Goal: Entertainment & Leisure: Consume media (video, audio)

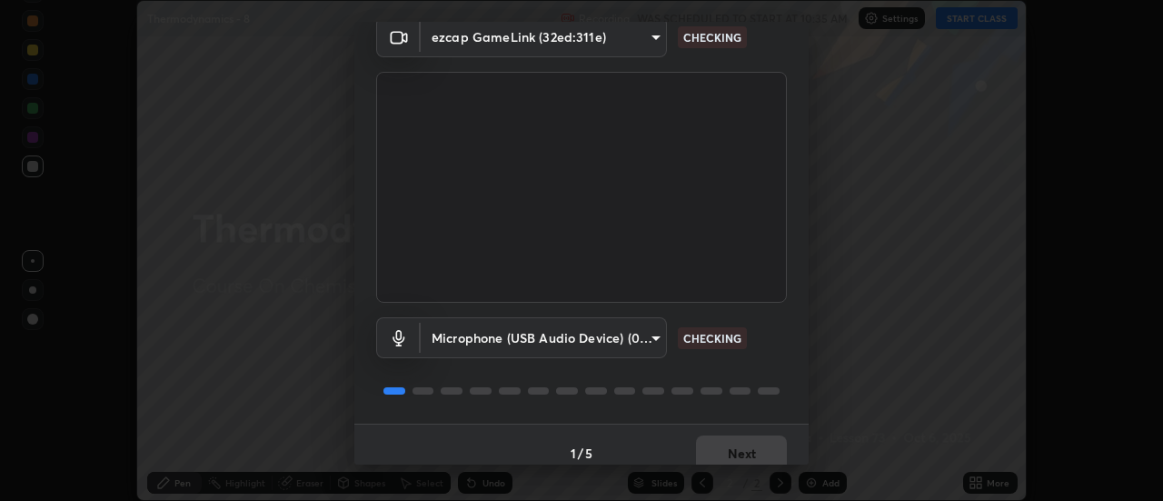
scroll to position [78, 0]
click at [729, 445] on button "Next" at bounding box center [741, 453] width 91 height 36
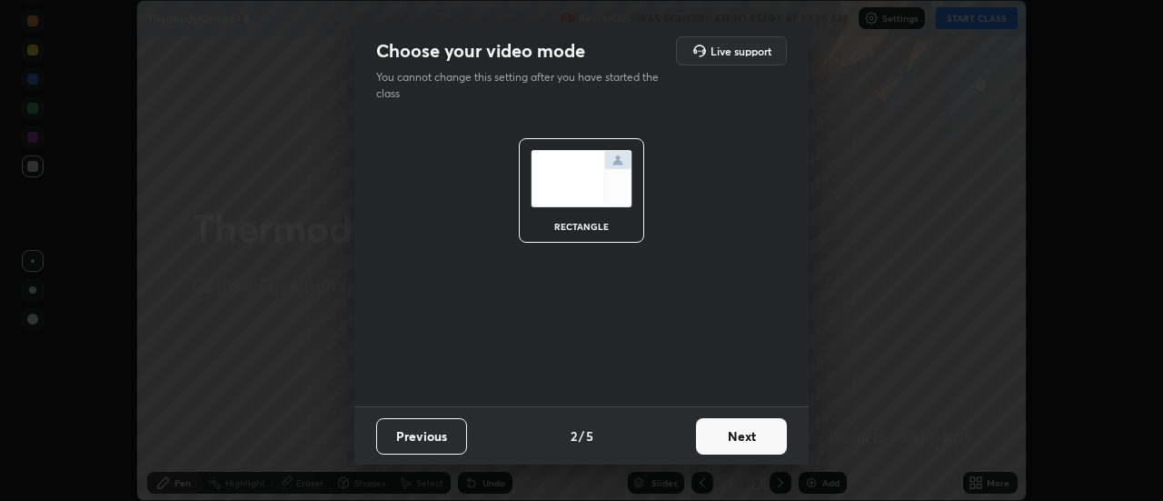
scroll to position [0, 0]
click at [729, 445] on button "Next" at bounding box center [741, 436] width 91 height 36
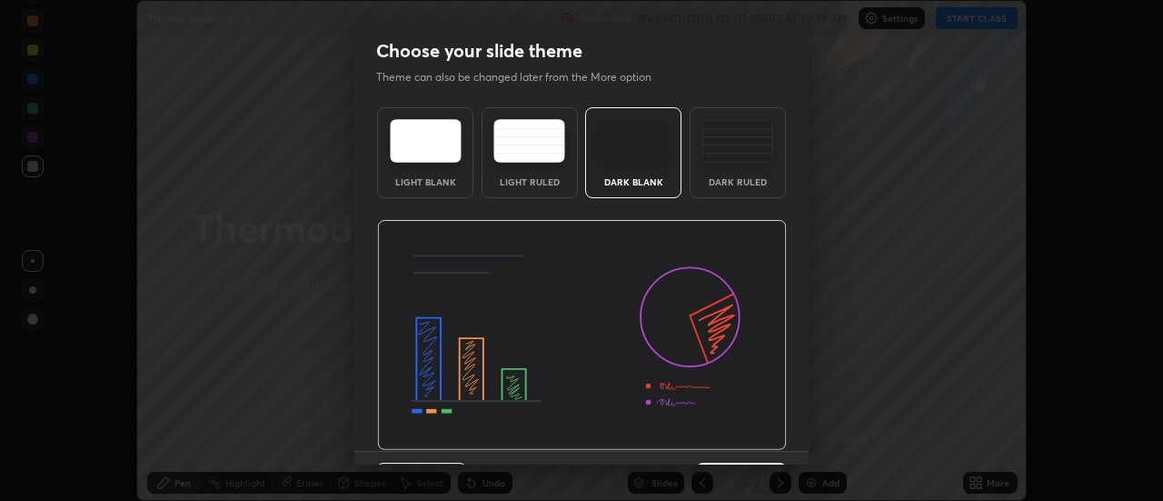
click at [729, 445] on img at bounding box center [582, 335] width 410 height 231
click at [738, 463] on button "Next" at bounding box center [741, 480] width 91 height 36
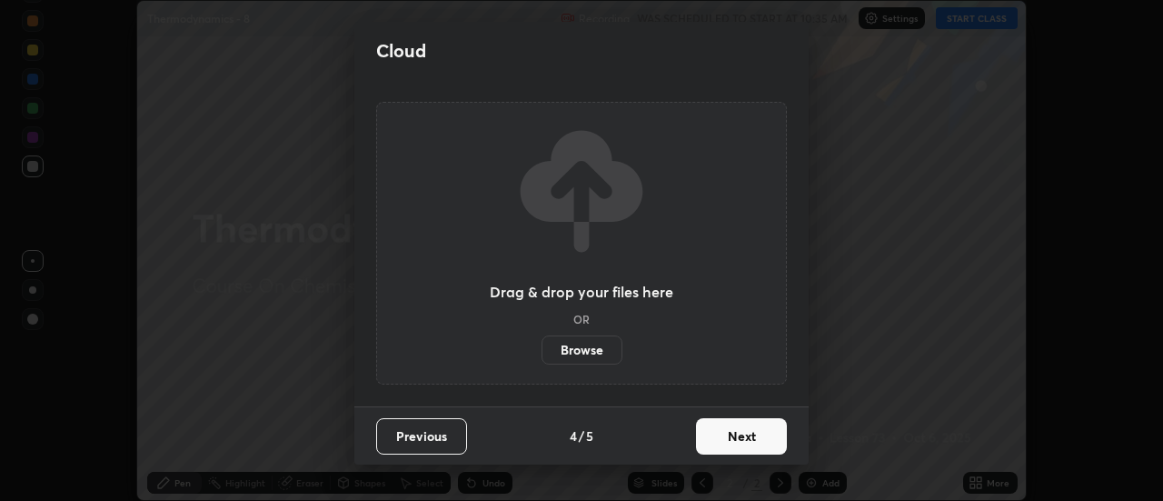
click at [729, 433] on button "Next" at bounding box center [741, 436] width 91 height 36
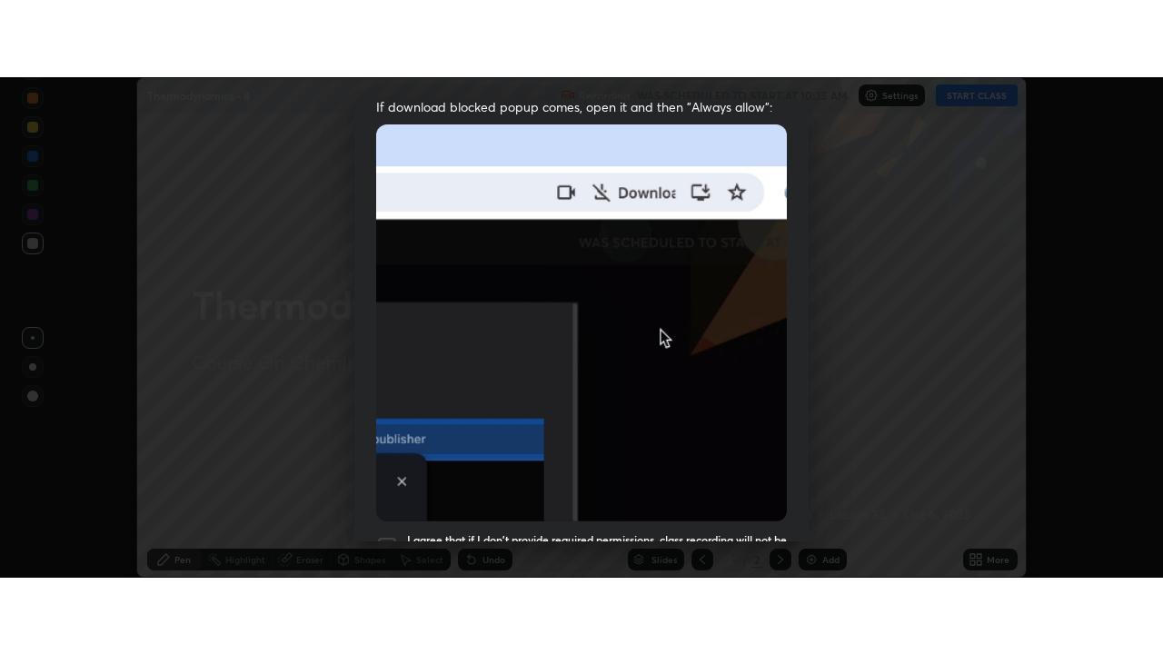
scroll to position [466, 0]
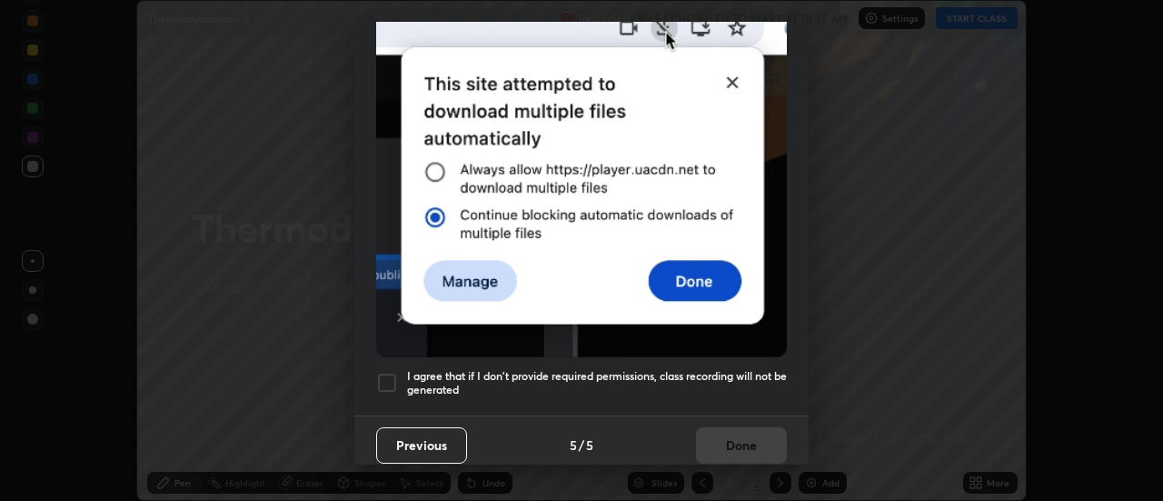
click at [396, 372] on div at bounding box center [387, 383] width 22 height 22
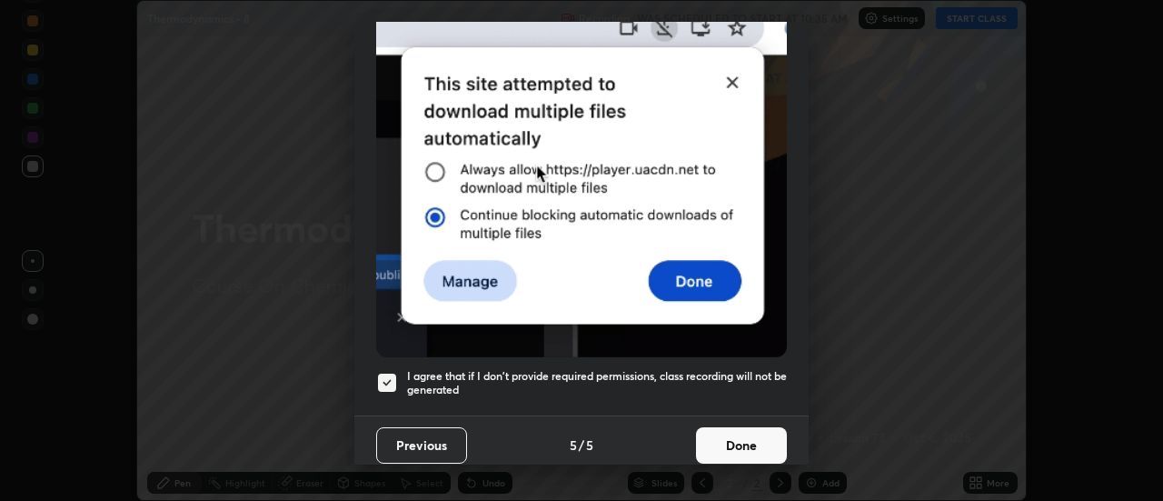
click at [706, 434] on button "Done" at bounding box center [741, 445] width 91 height 36
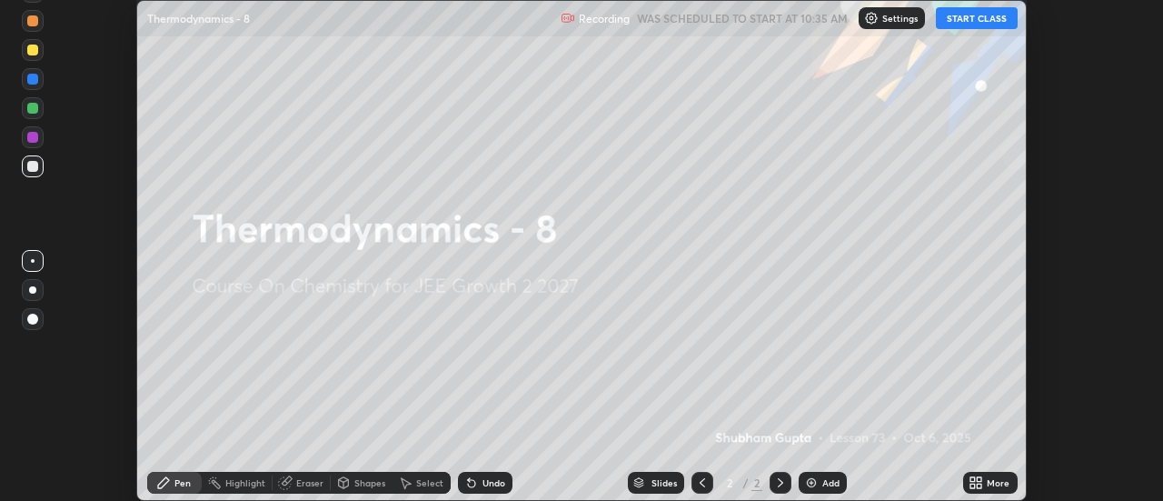
click at [978, 19] on button "START CLASS" at bounding box center [977, 18] width 82 height 22
click at [33, 290] on div at bounding box center [32, 289] width 7 height 7
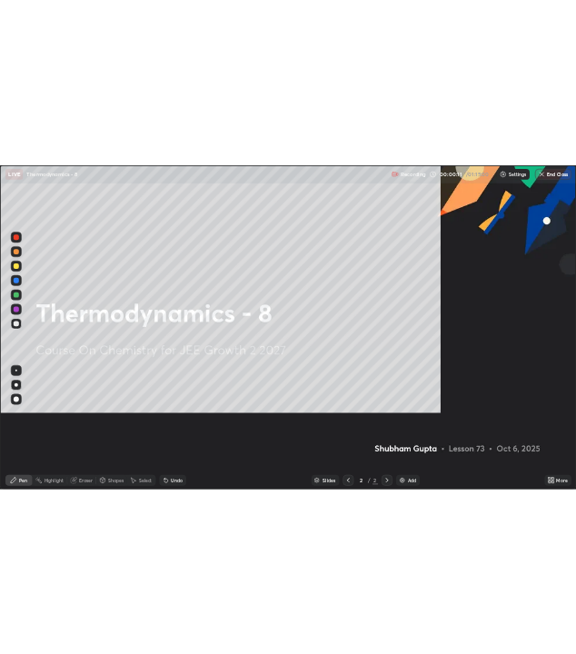
scroll to position [654, 1163]
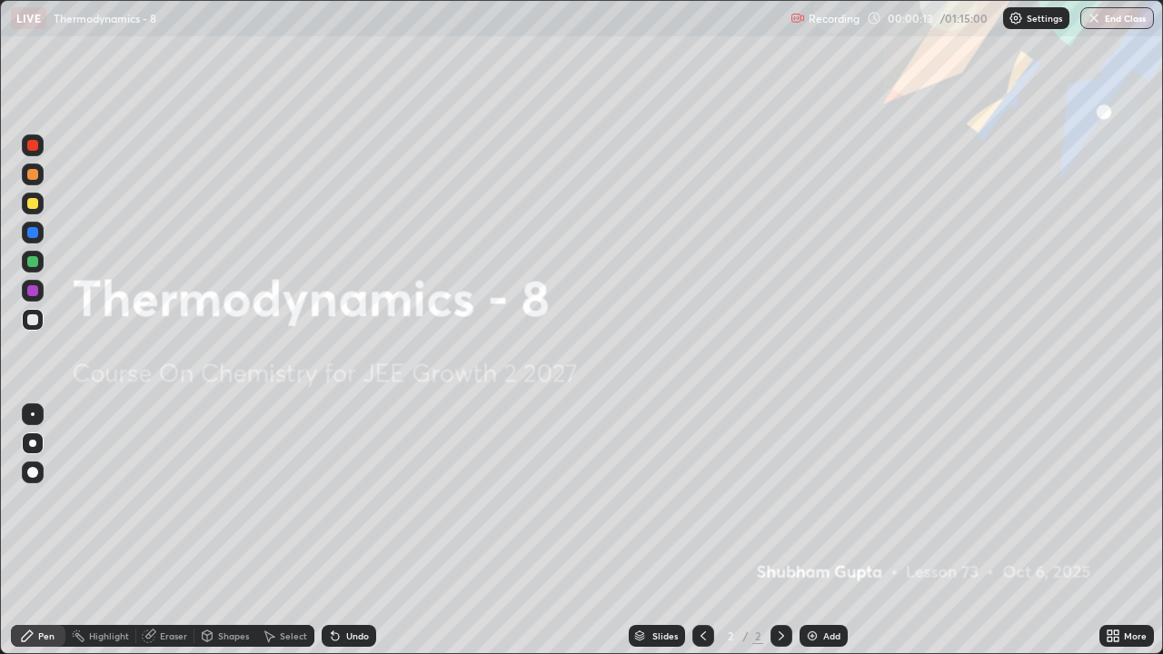
click at [817, 500] on img at bounding box center [812, 636] width 15 height 15
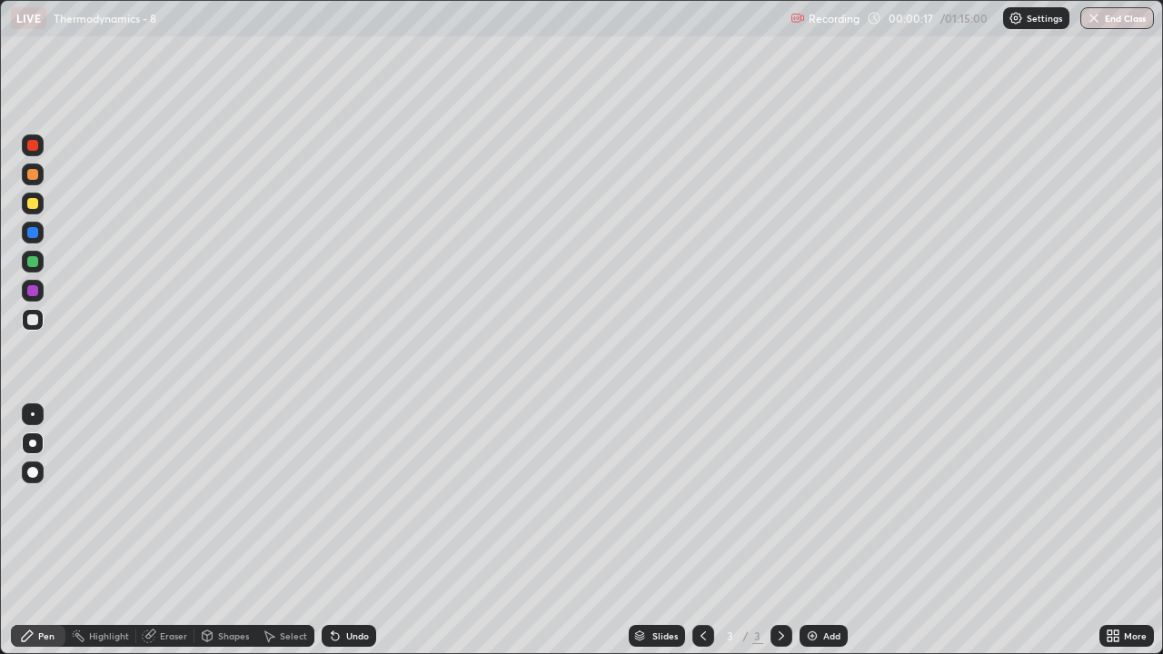
click at [33, 443] on div at bounding box center [32, 443] width 7 height 7
click at [42, 182] on div at bounding box center [33, 175] width 22 height 22
click at [32, 206] on div at bounding box center [32, 203] width 11 height 11
click at [34, 203] on div at bounding box center [32, 203] width 11 height 11
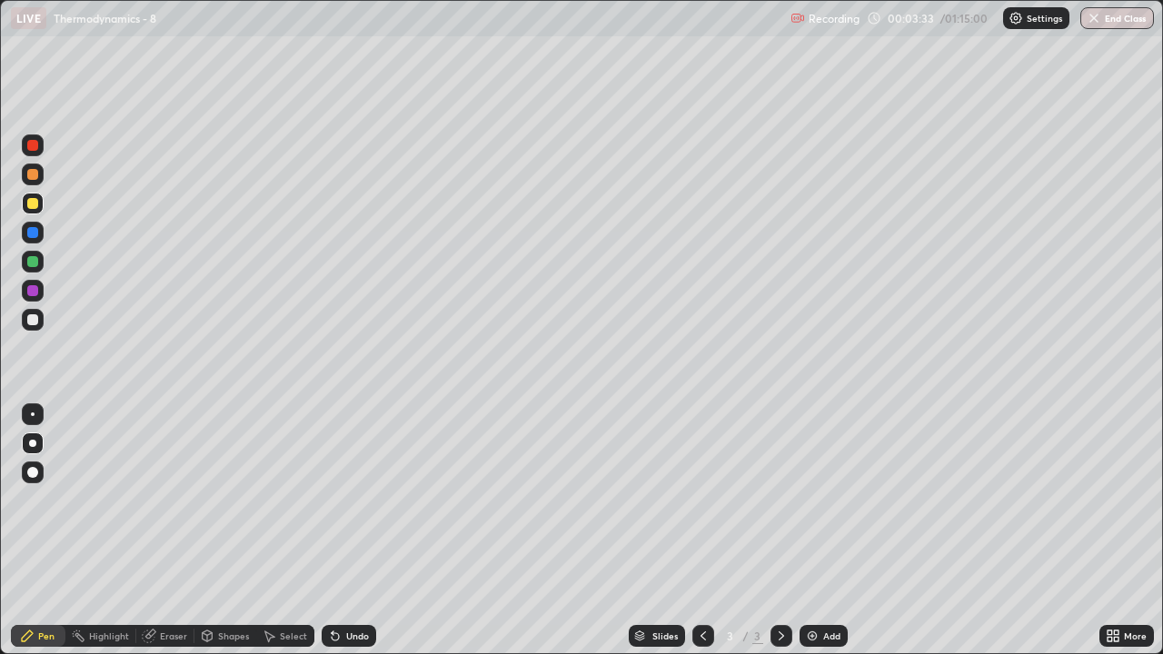
click at [33, 270] on div at bounding box center [33, 262] width 22 height 22
click at [36, 179] on div at bounding box center [32, 174] width 11 height 11
click at [355, 500] on div "Undo" at bounding box center [349, 636] width 55 height 22
click at [808, 500] on img at bounding box center [812, 636] width 15 height 15
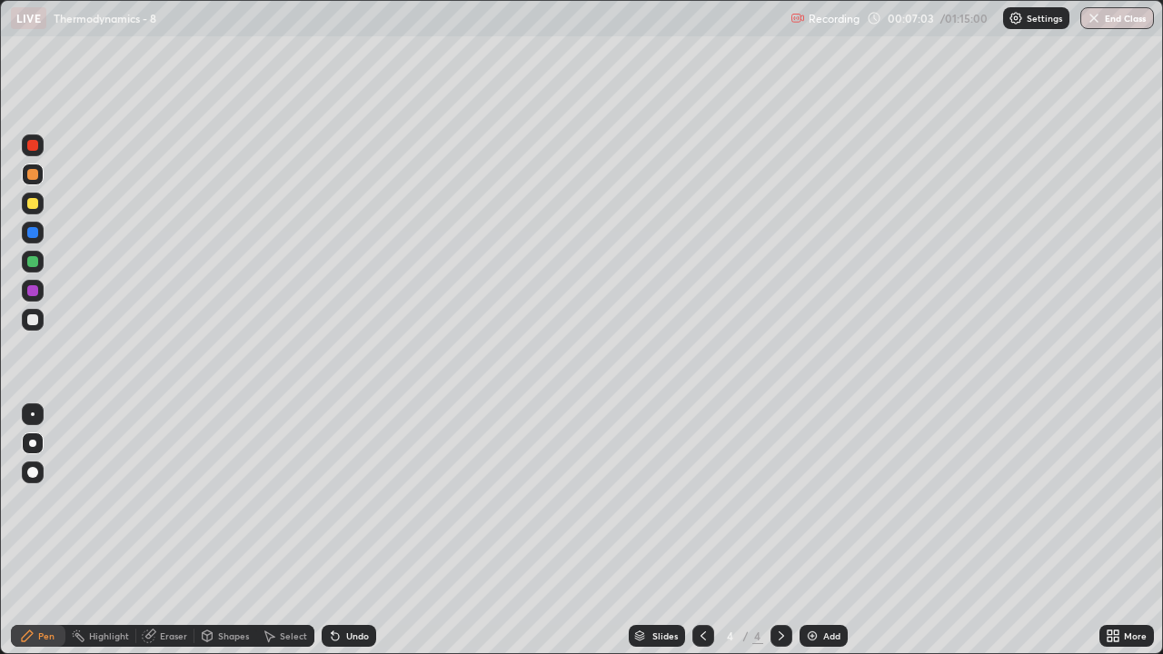
click at [33, 326] on div at bounding box center [33, 320] width 22 height 22
click at [33, 321] on div at bounding box center [32, 319] width 11 height 11
click at [352, 500] on div "Undo" at bounding box center [349, 636] width 55 height 22
click at [361, 500] on div "Undo" at bounding box center [349, 636] width 55 height 22
click at [33, 204] on div at bounding box center [32, 203] width 11 height 11
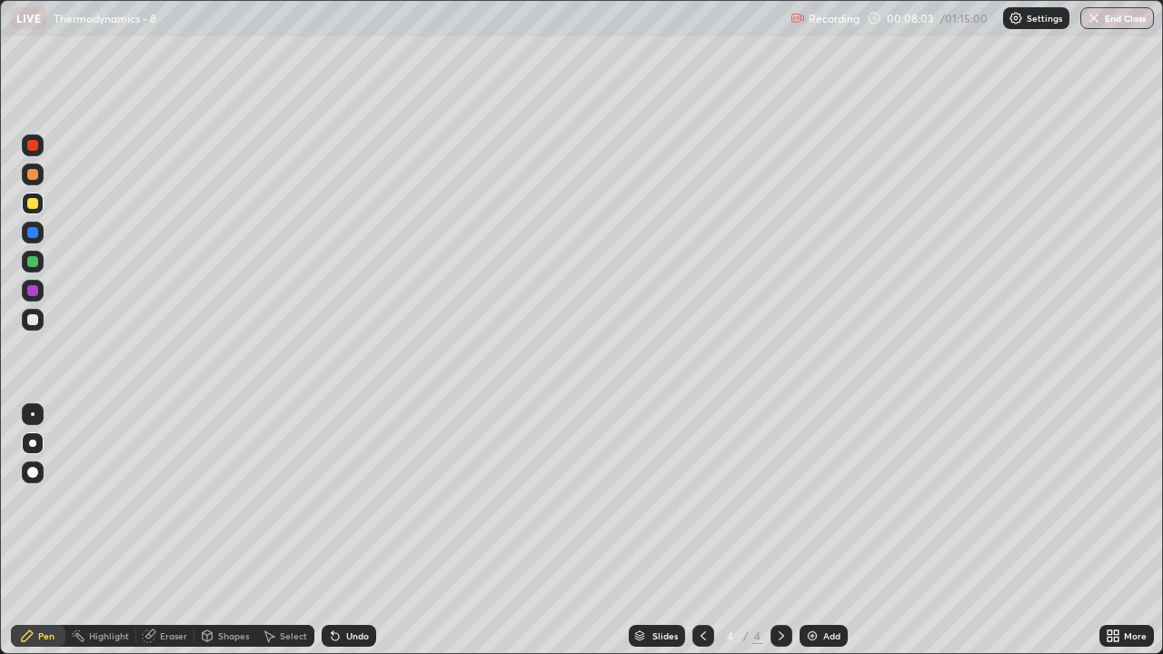
click at [342, 500] on div "Undo" at bounding box center [349, 636] width 55 height 22
click at [31, 265] on div at bounding box center [32, 261] width 11 height 11
click at [36, 321] on div at bounding box center [32, 319] width 11 height 11
click at [357, 500] on div "Undo" at bounding box center [357, 635] width 23 height 9
click at [43, 270] on div at bounding box center [33, 261] width 22 height 29
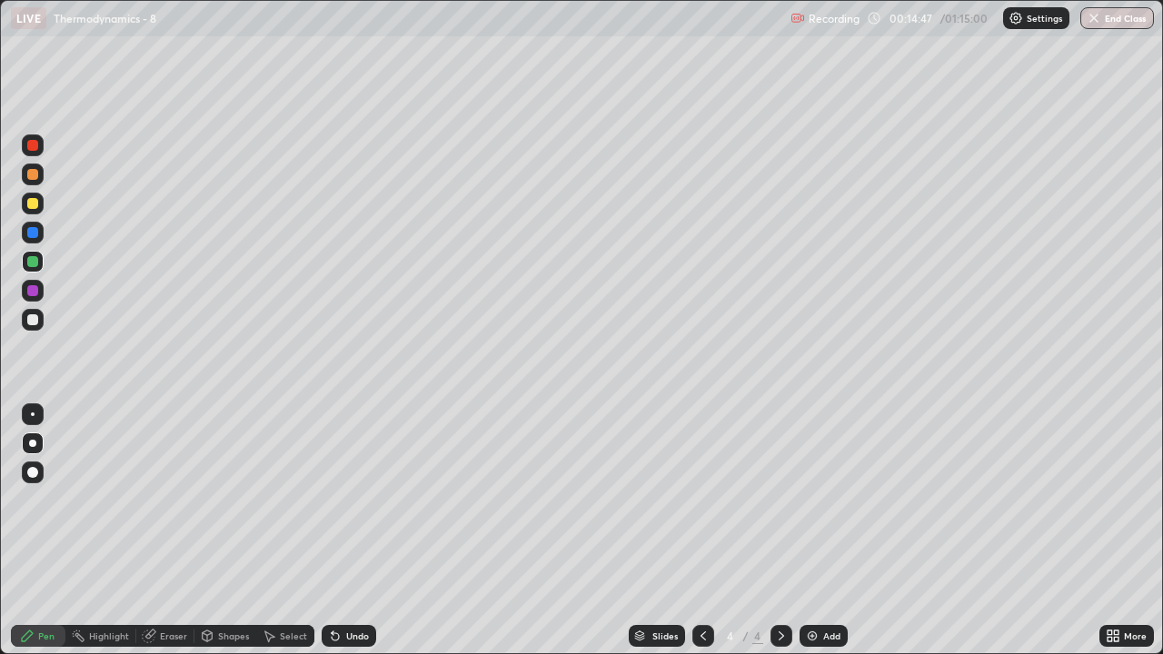
click at [37, 174] on div at bounding box center [32, 174] width 11 height 11
click at [30, 225] on div at bounding box center [33, 233] width 22 height 22
click at [35, 290] on div at bounding box center [32, 290] width 11 height 11
click at [352, 500] on div "Undo" at bounding box center [357, 635] width 23 height 9
click at [807, 500] on img at bounding box center [812, 636] width 15 height 15
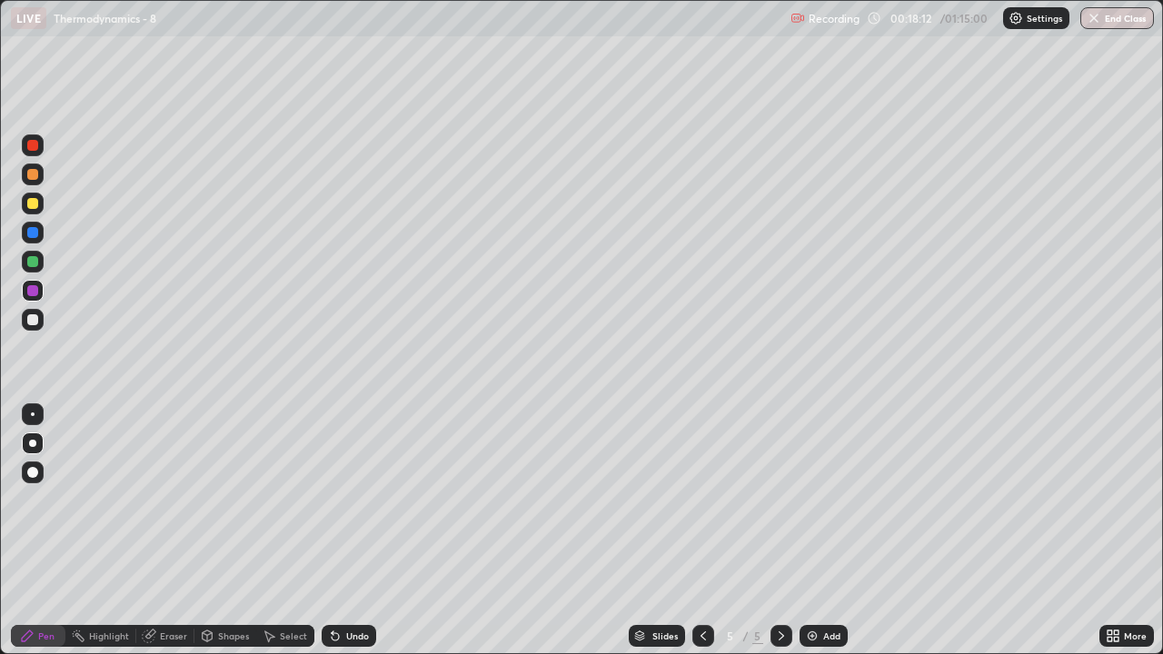
click at [33, 321] on div at bounding box center [32, 319] width 11 height 11
click at [29, 207] on div at bounding box center [32, 203] width 11 height 11
click at [32, 178] on div at bounding box center [32, 174] width 11 height 11
click at [34, 174] on div at bounding box center [32, 174] width 11 height 11
click at [353, 500] on div "Undo" at bounding box center [357, 635] width 23 height 9
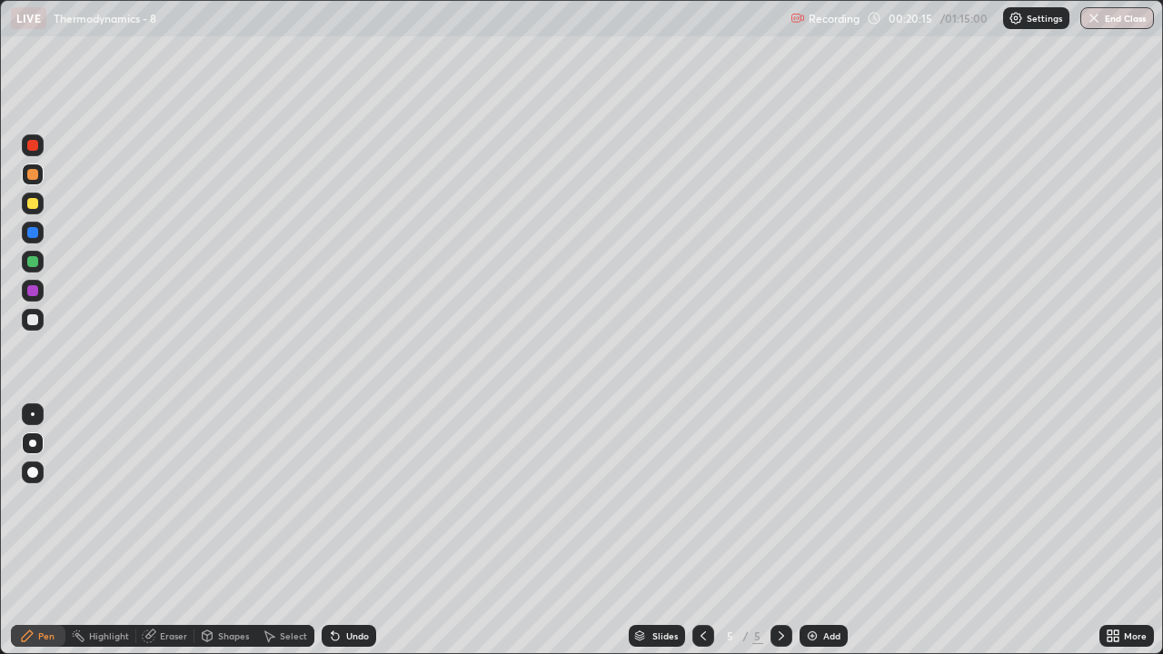
click at [348, 500] on div "Undo" at bounding box center [357, 635] width 23 height 9
click at [701, 500] on icon at bounding box center [703, 636] width 15 height 15
click at [779, 500] on icon at bounding box center [781, 636] width 15 height 15
click at [35, 265] on div at bounding box center [32, 261] width 11 height 11
click at [699, 500] on icon at bounding box center [703, 636] width 15 height 15
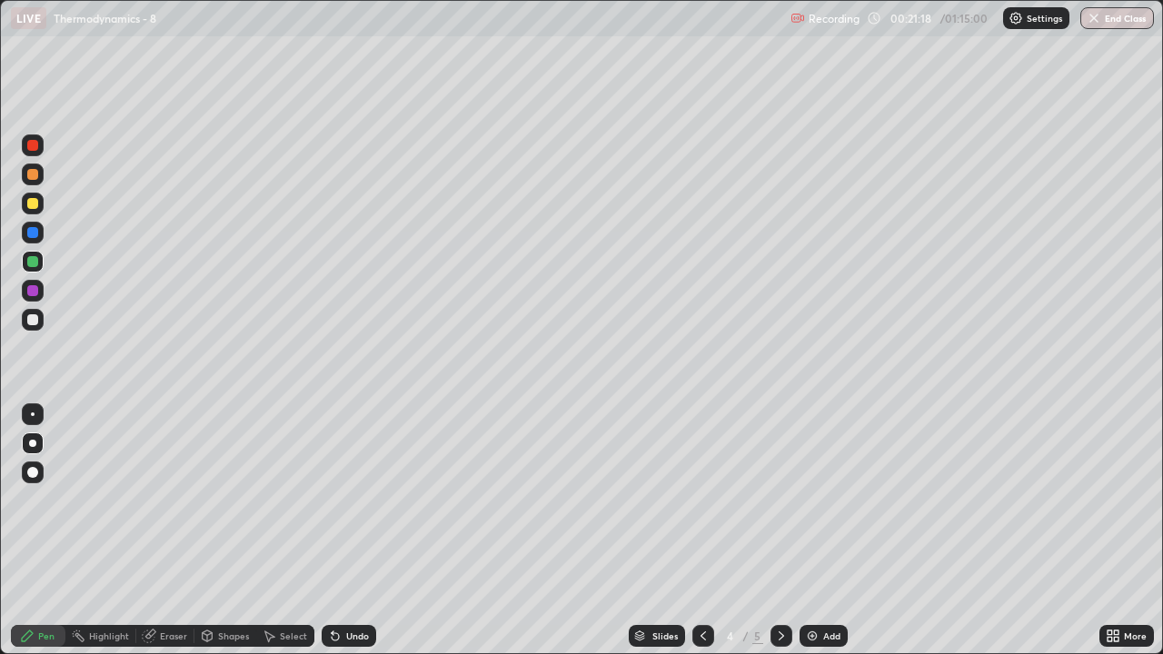
click at [787, 500] on div at bounding box center [781, 636] width 22 height 22
click at [36, 321] on div at bounding box center [32, 319] width 11 height 11
click at [338, 500] on icon at bounding box center [335, 636] width 15 height 15
click at [346, 500] on div "Undo" at bounding box center [349, 636] width 55 height 22
click at [701, 500] on icon at bounding box center [703, 636] width 15 height 15
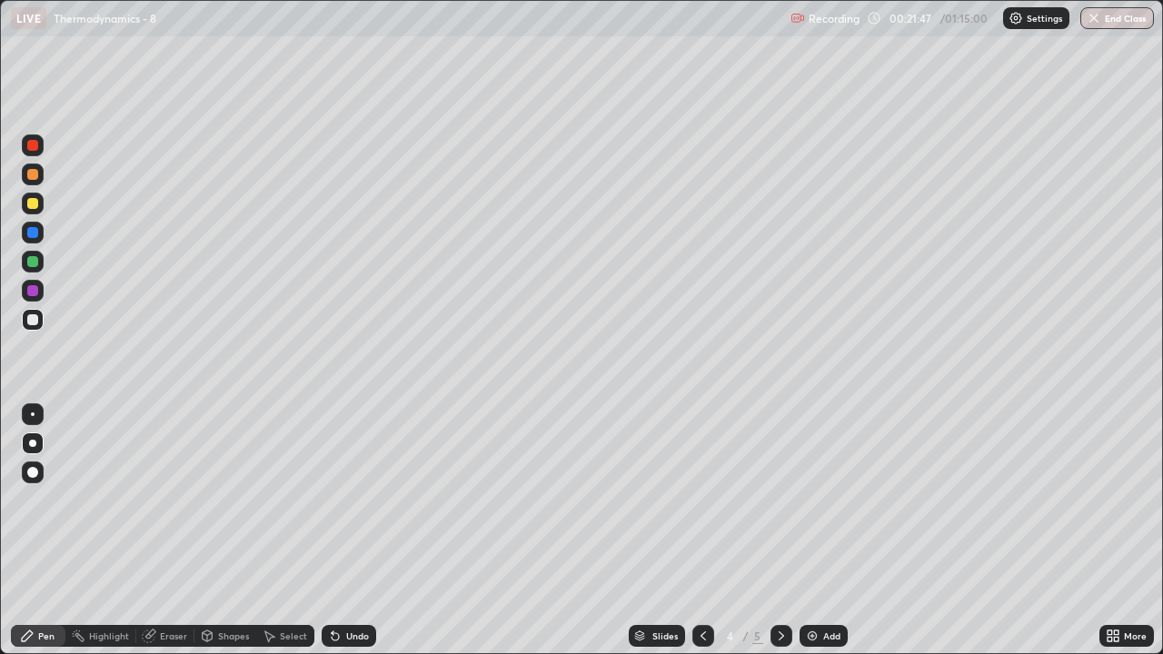
click at [35, 153] on div at bounding box center [33, 145] width 22 height 22
click at [701, 500] on icon at bounding box center [703, 636] width 15 height 15
click at [787, 500] on icon at bounding box center [781, 636] width 15 height 15
click at [779, 500] on div at bounding box center [781, 636] width 22 height 36
click at [33, 175] on div at bounding box center [32, 174] width 11 height 11
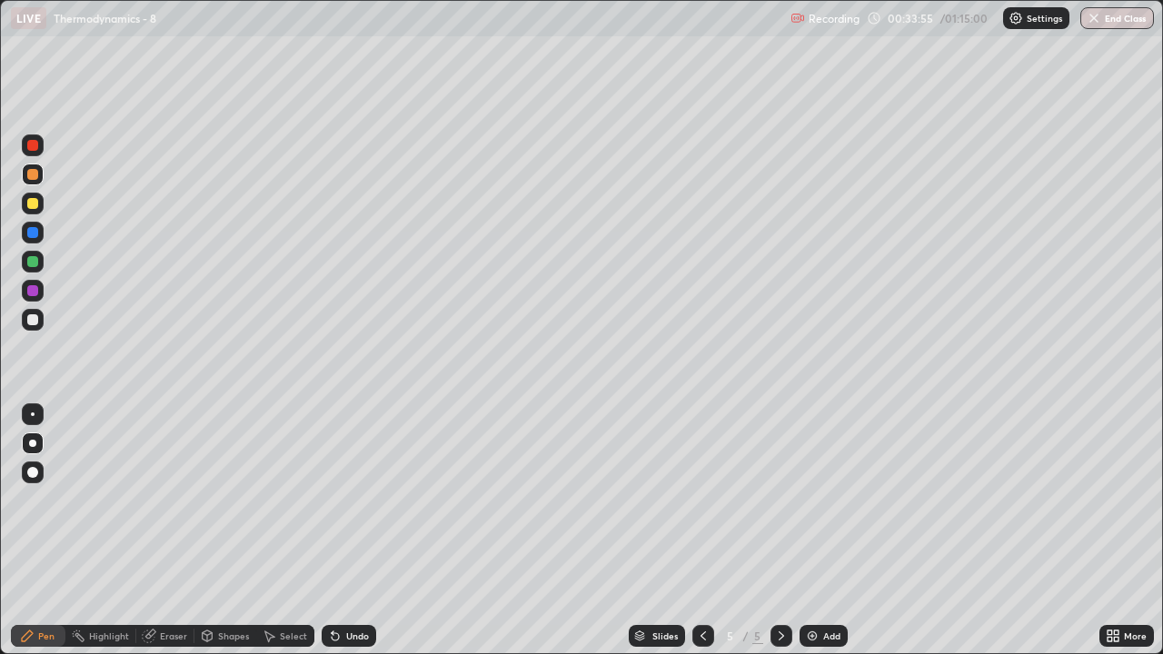
click at [782, 500] on div at bounding box center [781, 636] width 22 height 22
click at [820, 500] on div "Add" at bounding box center [823, 636] width 48 height 22
click at [34, 330] on div at bounding box center [33, 320] width 22 height 22
click at [31, 328] on div at bounding box center [33, 320] width 22 height 22
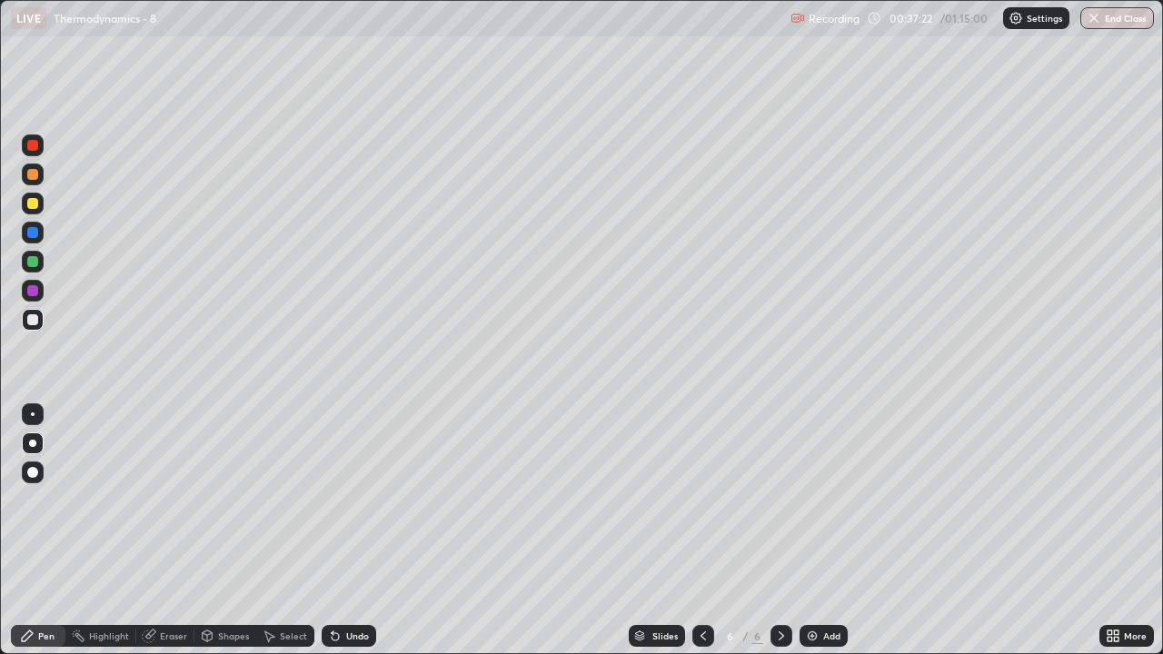
click at [36, 269] on div at bounding box center [33, 262] width 22 height 22
click at [36, 212] on div at bounding box center [33, 204] width 22 height 22
click at [806, 500] on img at bounding box center [812, 636] width 15 height 15
click at [346, 500] on div "Undo" at bounding box center [357, 635] width 23 height 9
click at [347, 500] on div "Undo" at bounding box center [357, 635] width 23 height 9
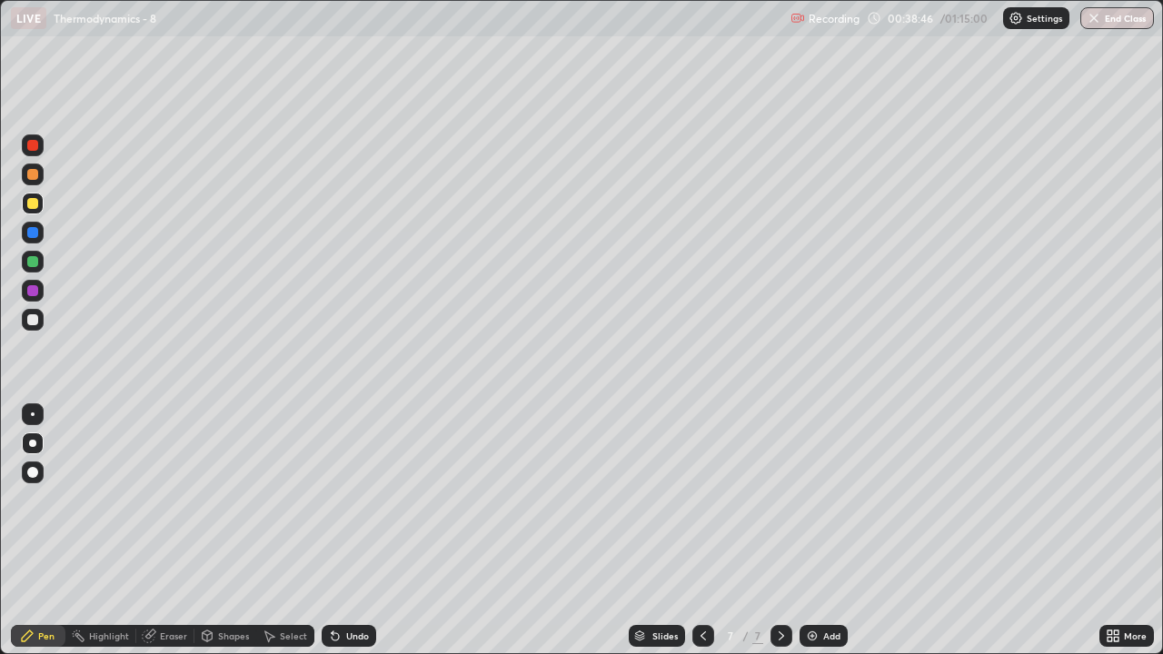
click at [346, 500] on div "Undo" at bounding box center [357, 635] width 23 height 9
click at [340, 500] on div "Undo" at bounding box center [349, 636] width 55 height 22
click at [345, 500] on div "Undo" at bounding box center [349, 636] width 55 height 22
click at [341, 500] on div "Undo" at bounding box center [349, 636] width 55 height 22
click at [332, 500] on icon at bounding box center [335, 636] width 7 height 7
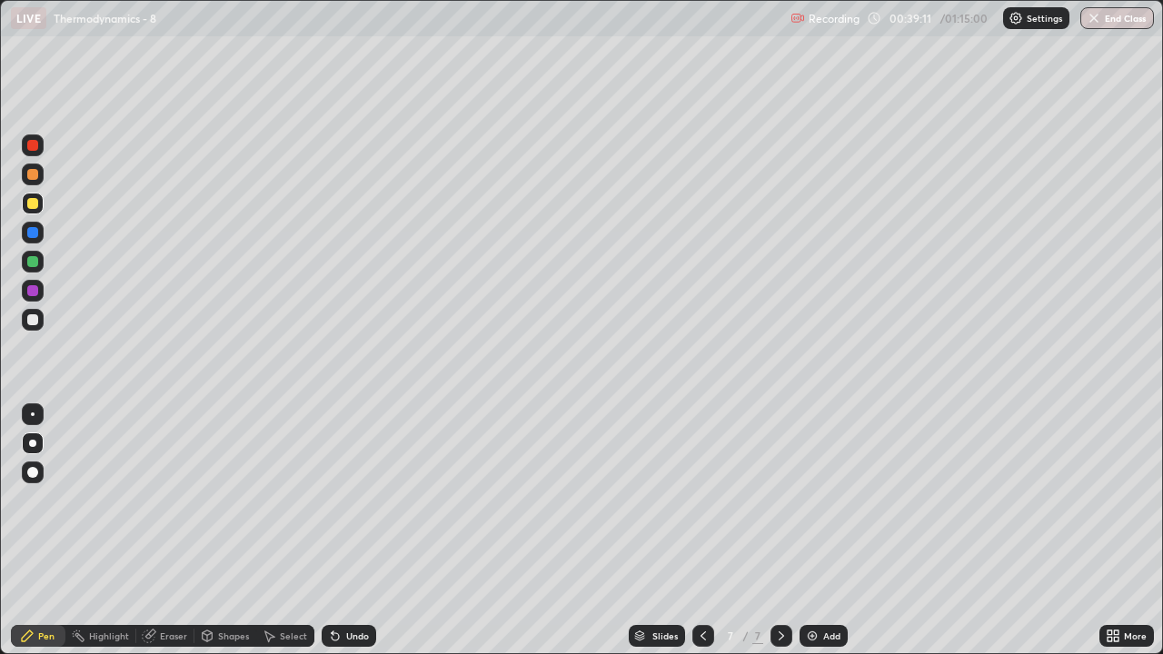
click at [36, 319] on div at bounding box center [32, 319] width 11 height 11
click at [33, 213] on div at bounding box center [33, 204] width 22 height 22
click at [28, 266] on div at bounding box center [32, 261] width 11 height 11
click at [33, 175] on div at bounding box center [32, 174] width 11 height 11
click at [35, 144] on div at bounding box center [32, 145] width 11 height 11
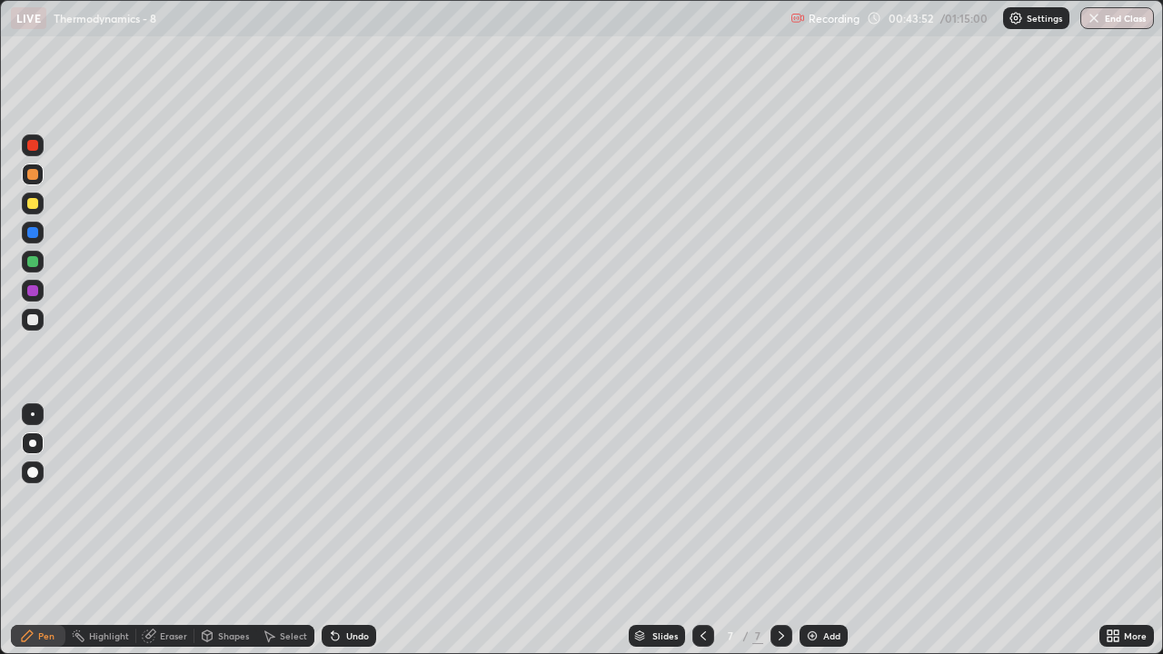
click at [33, 144] on div at bounding box center [32, 145] width 11 height 11
click at [25, 328] on div at bounding box center [33, 320] width 22 height 22
click at [29, 317] on div at bounding box center [32, 319] width 11 height 11
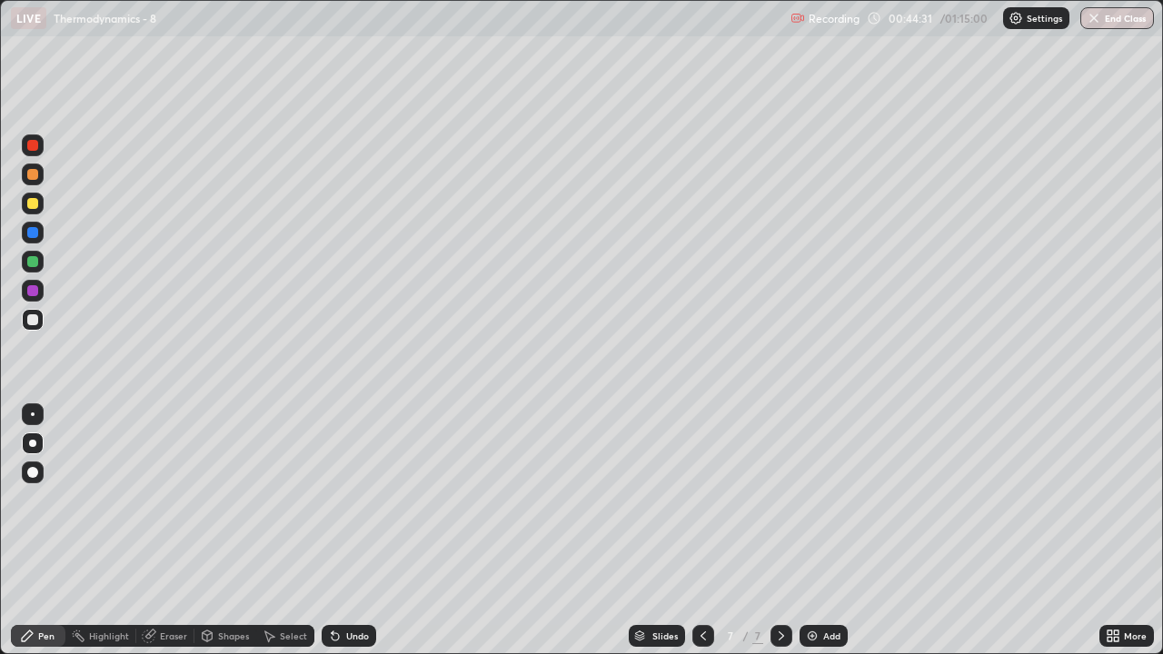
click at [362, 500] on div "Undo" at bounding box center [349, 636] width 55 height 22
click at [354, 500] on div "Undo" at bounding box center [349, 636] width 55 height 22
click at [366, 500] on div "Undo" at bounding box center [349, 636] width 55 height 22
click at [40, 212] on div at bounding box center [33, 204] width 22 height 22
click at [39, 319] on div at bounding box center [33, 320] width 22 height 22
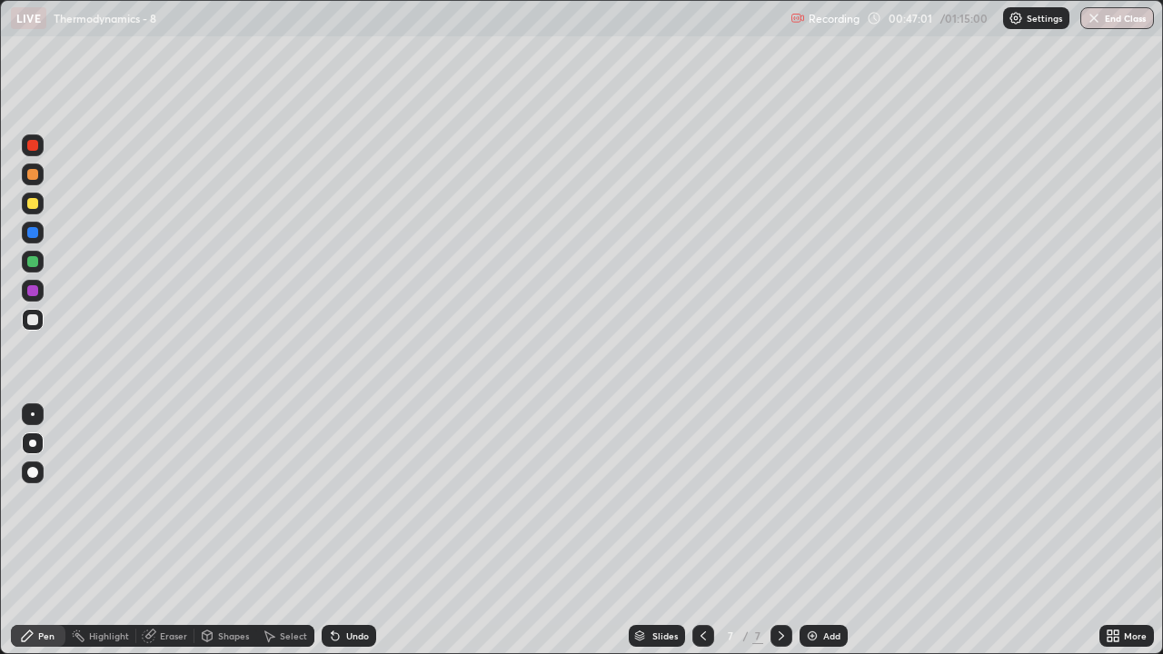
click at [349, 500] on div "Undo" at bounding box center [357, 635] width 23 height 9
click at [346, 500] on div "Undo" at bounding box center [357, 635] width 23 height 9
click at [349, 500] on div "Undo" at bounding box center [357, 635] width 23 height 9
click at [697, 500] on div at bounding box center [703, 636] width 22 height 36
click at [779, 500] on icon at bounding box center [781, 636] width 15 height 15
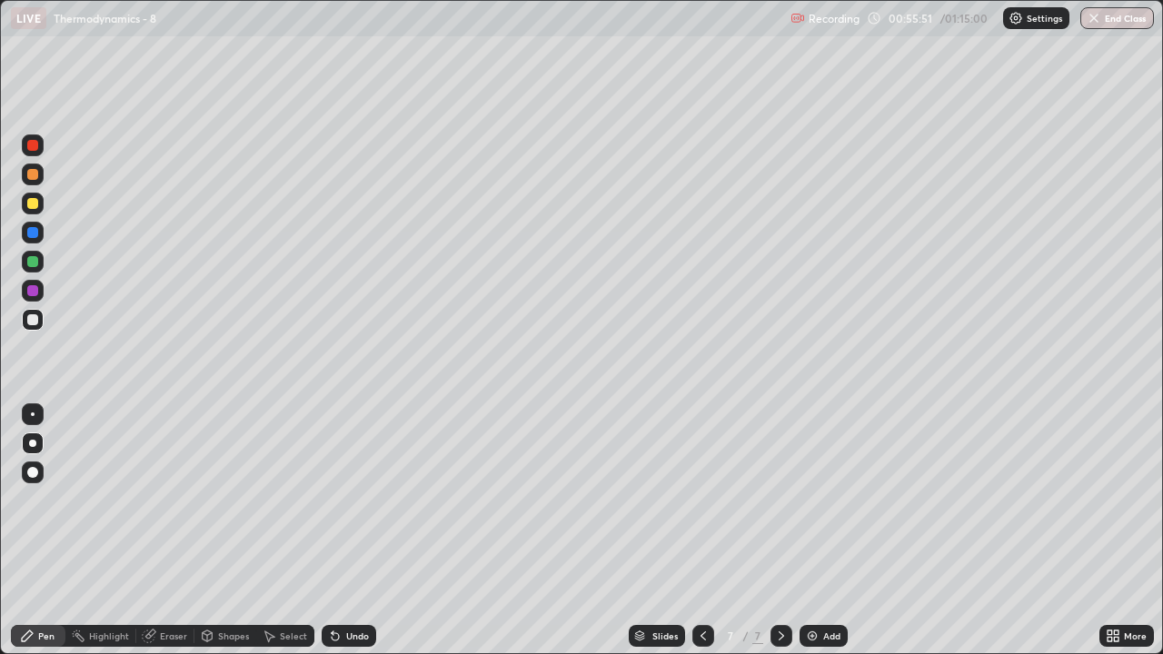
click at [780, 500] on icon at bounding box center [781, 636] width 15 height 15
click at [816, 500] on img at bounding box center [812, 636] width 15 height 15
click at [36, 322] on div at bounding box center [32, 319] width 11 height 11
click at [353, 500] on div "Undo" at bounding box center [357, 635] width 23 height 9
click at [349, 500] on div "Undo" at bounding box center [349, 636] width 55 height 22
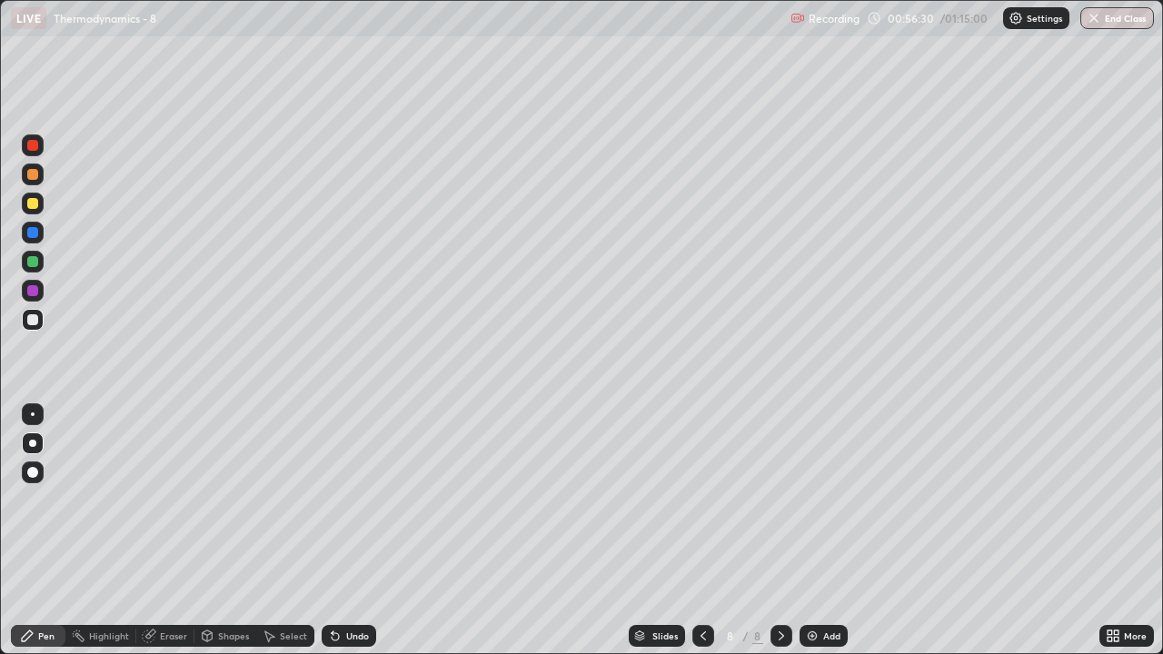
click at [355, 500] on div "Undo" at bounding box center [357, 635] width 23 height 9
click at [349, 500] on div "Undo" at bounding box center [357, 635] width 23 height 9
click at [167, 500] on div "Eraser" at bounding box center [165, 636] width 58 height 22
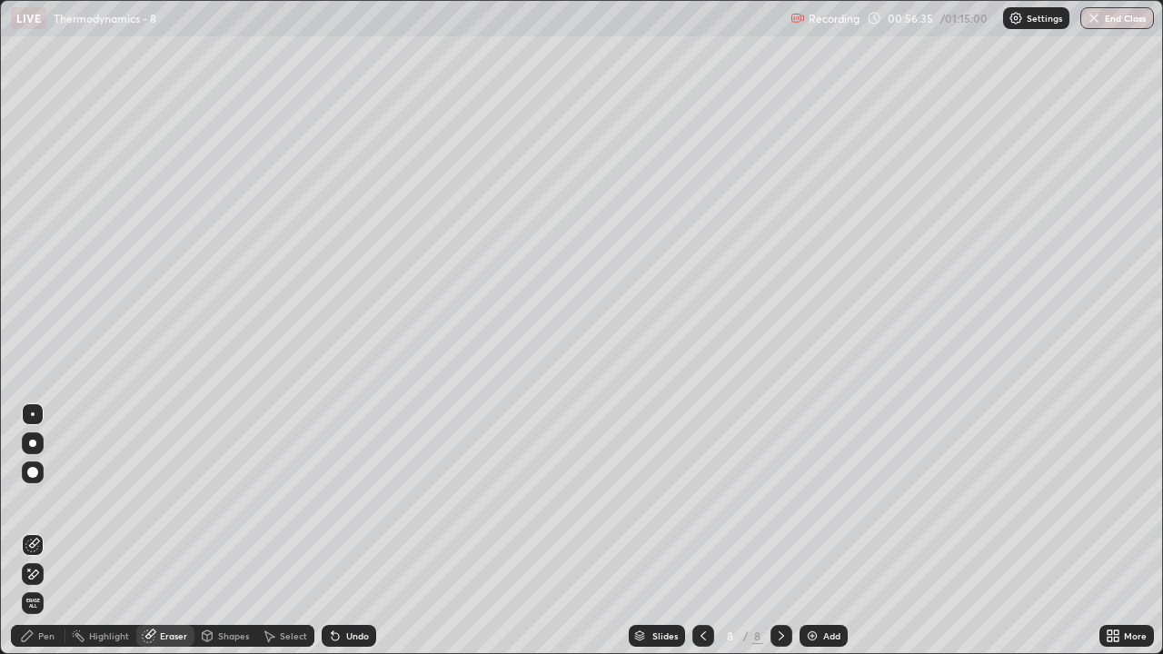
click at [34, 500] on div at bounding box center [33, 545] width 22 height 22
click at [43, 500] on div "Pen" at bounding box center [46, 635] width 16 height 9
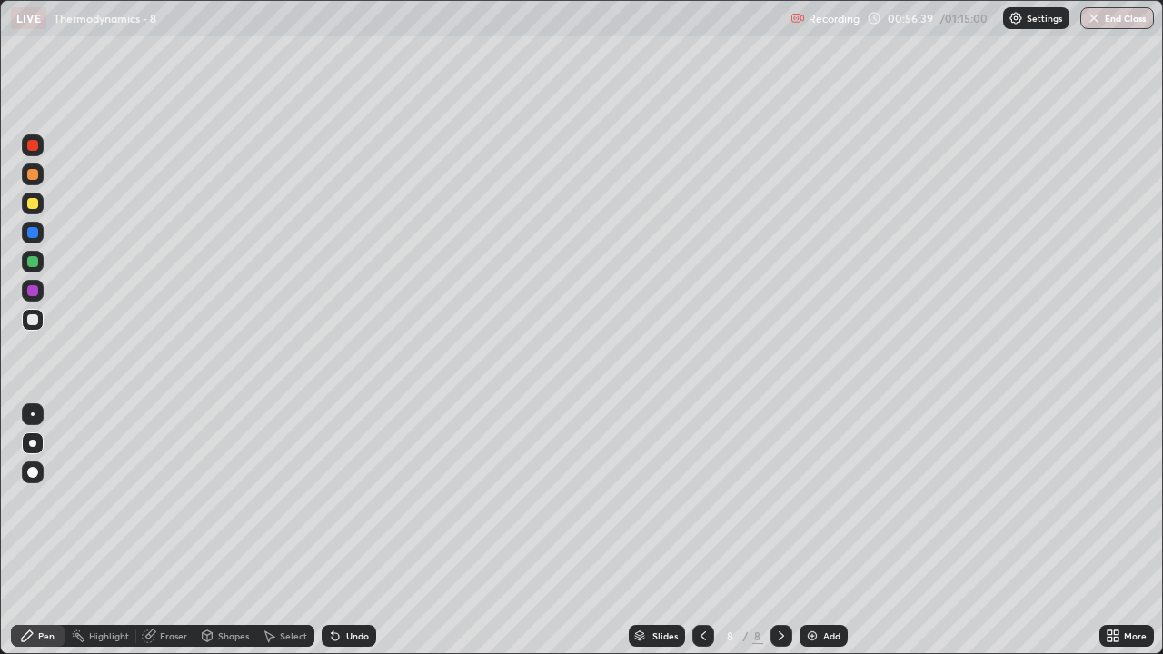
click at [42, 213] on div at bounding box center [33, 203] width 22 height 29
click at [34, 208] on div at bounding box center [32, 203] width 11 height 11
click at [33, 204] on div at bounding box center [32, 203] width 11 height 11
click at [30, 266] on div at bounding box center [32, 261] width 11 height 11
click at [33, 262] on div at bounding box center [32, 261] width 11 height 11
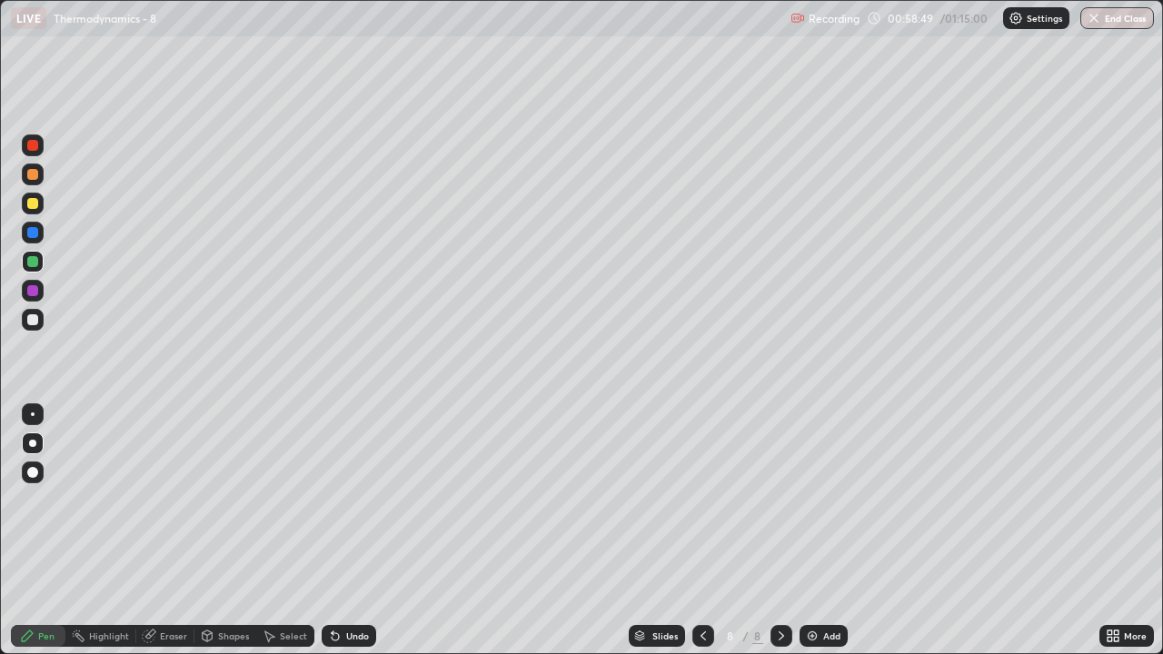
click at [29, 318] on div at bounding box center [32, 319] width 11 height 11
click at [355, 500] on div "Undo" at bounding box center [357, 635] width 23 height 9
click at [814, 500] on img at bounding box center [812, 636] width 15 height 15
click at [35, 318] on div at bounding box center [32, 319] width 11 height 11
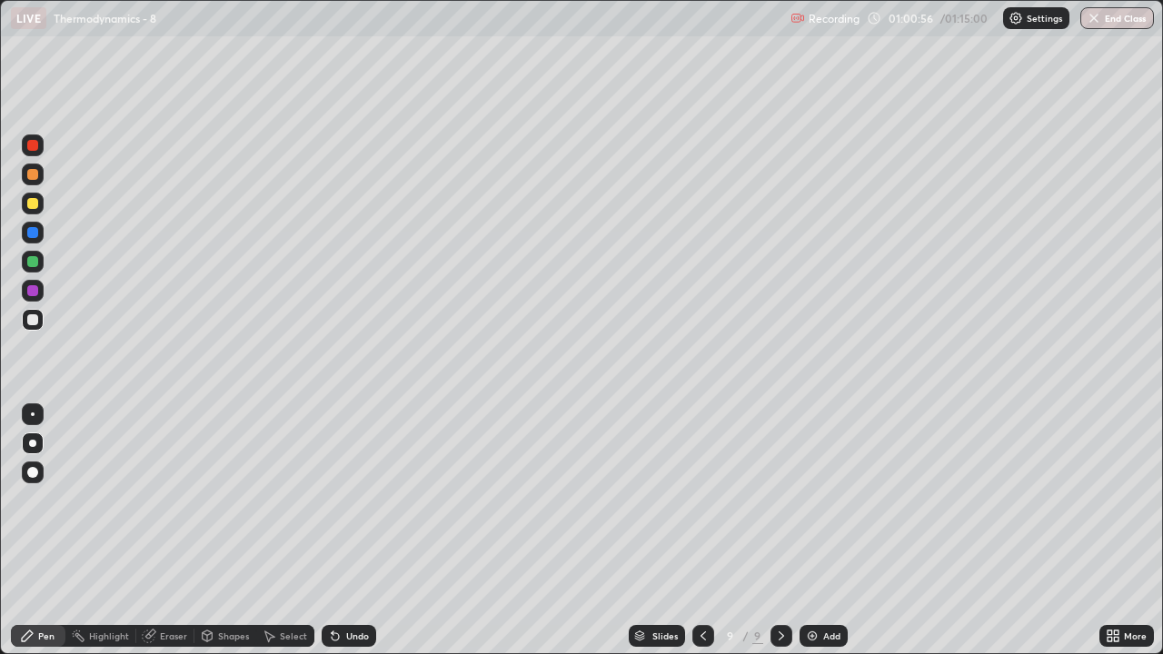
click at [31, 317] on div at bounding box center [32, 319] width 11 height 11
click at [34, 320] on div at bounding box center [32, 319] width 11 height 11
click at [34, 203] on div at bounding box center [32, 203] width 11 height 11
click at [35, 205] on div at bounding box center [32, 203] width 11 height 11
click at [33, 321] on div at bounding box center [32, 319] width 11 height 11
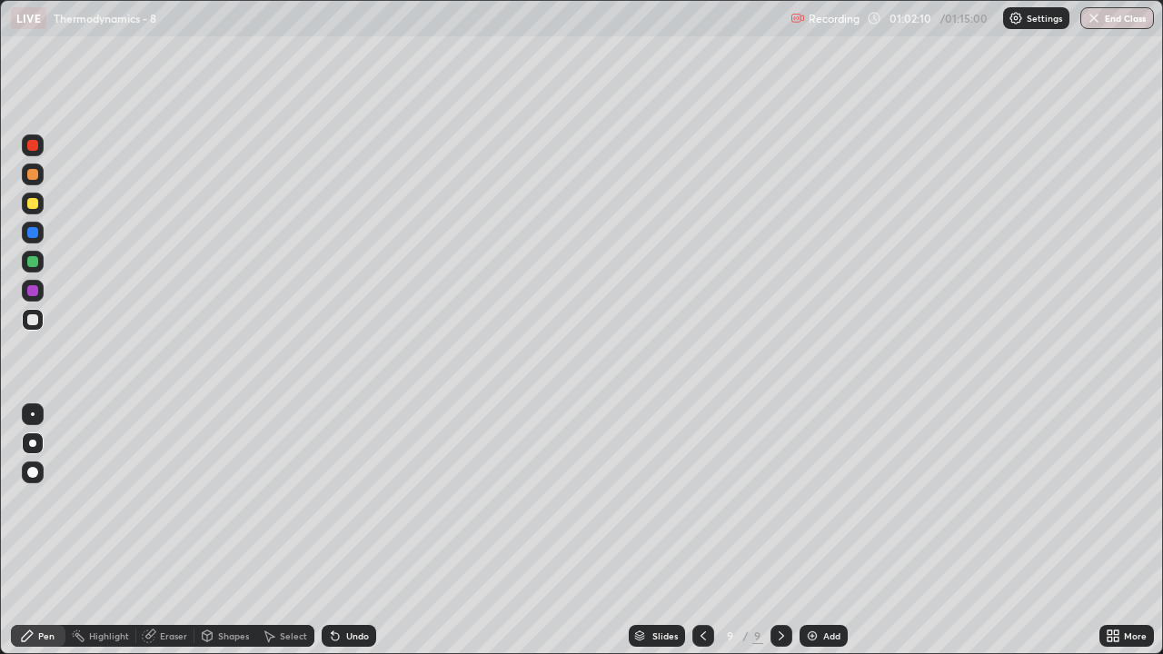
click at [31, 253] on div at bounding box center [33, 262] width 22 height 22
click at [35, 182] on div at bounding box center [33, 175] width 22 height 22
click at [25, 212] on div at bounding box center [33, 204] width 22 height 22
click at [33, 205] on div at bounding box center [32, 203] width 11 height 11
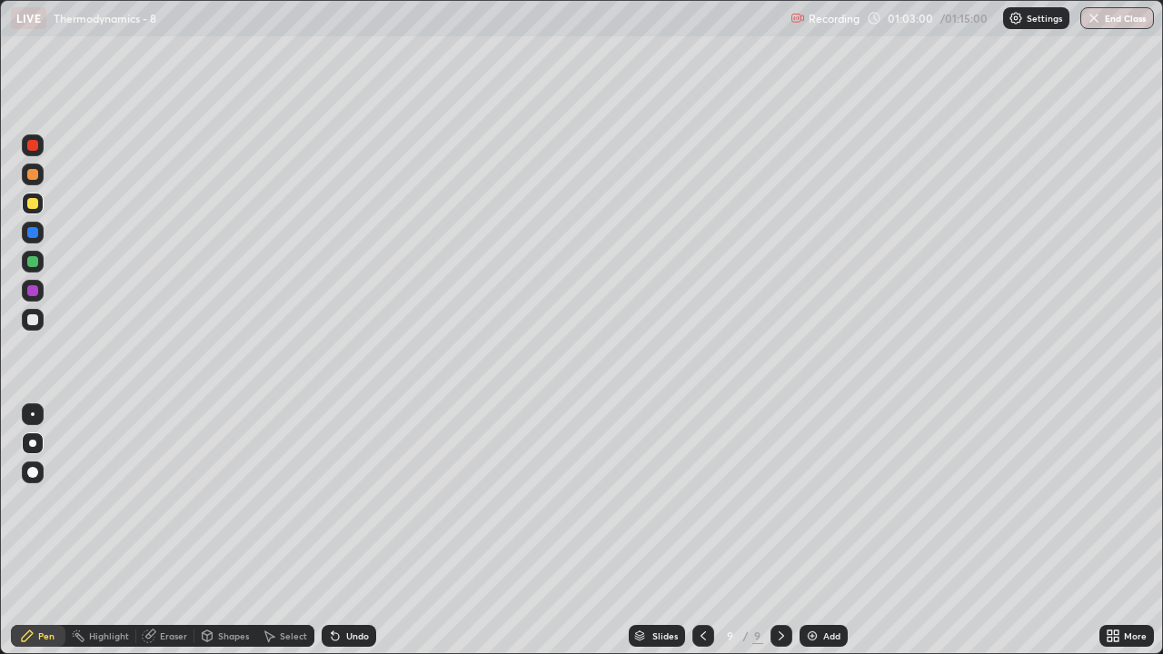
click at [35, 179] on div at bounding box center [32, 174] width 11 height 11
click at [32, 318] on div at bounding box center [32, 319] width 11 height 11
click at [332, 500] on icon at bounding box center [335, 636] width 7 height 7
click at [32, 292] on div at bounding box center [32, 290] width 11 height 11
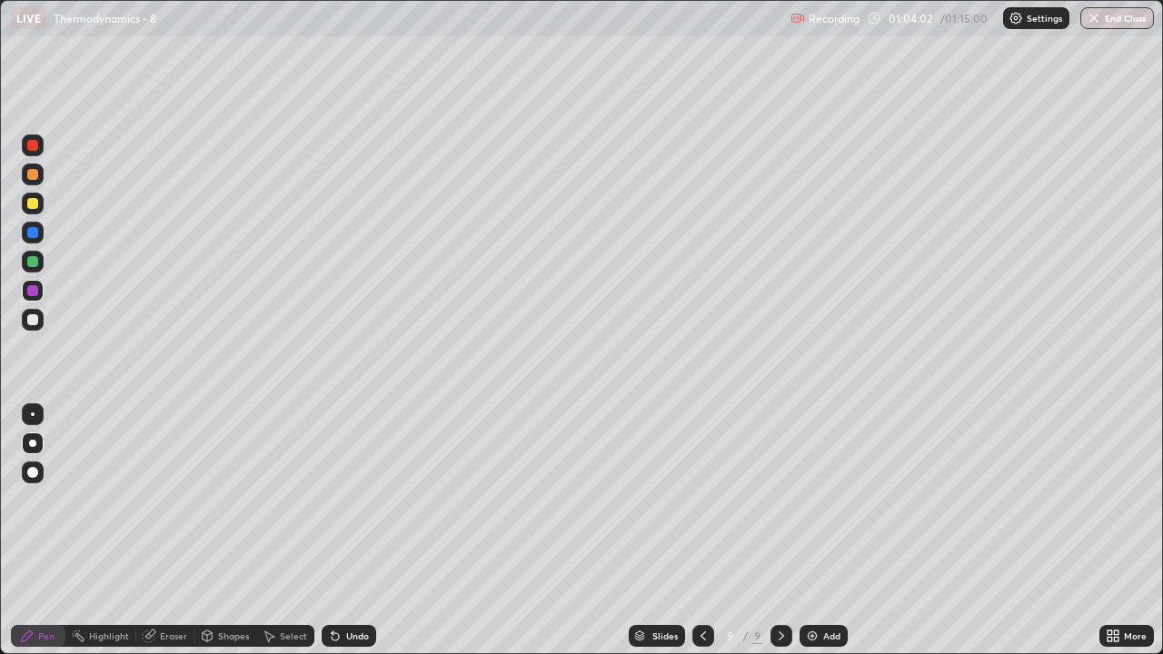
click at [34, 320] on div at bounding box center [32, 319] width 11 height 11
click at [37, 213] on div at bounding box center [33, 204] width 22 height 22
click at [28, 266] on div at bounding box center [32, 261] width 11 height 11
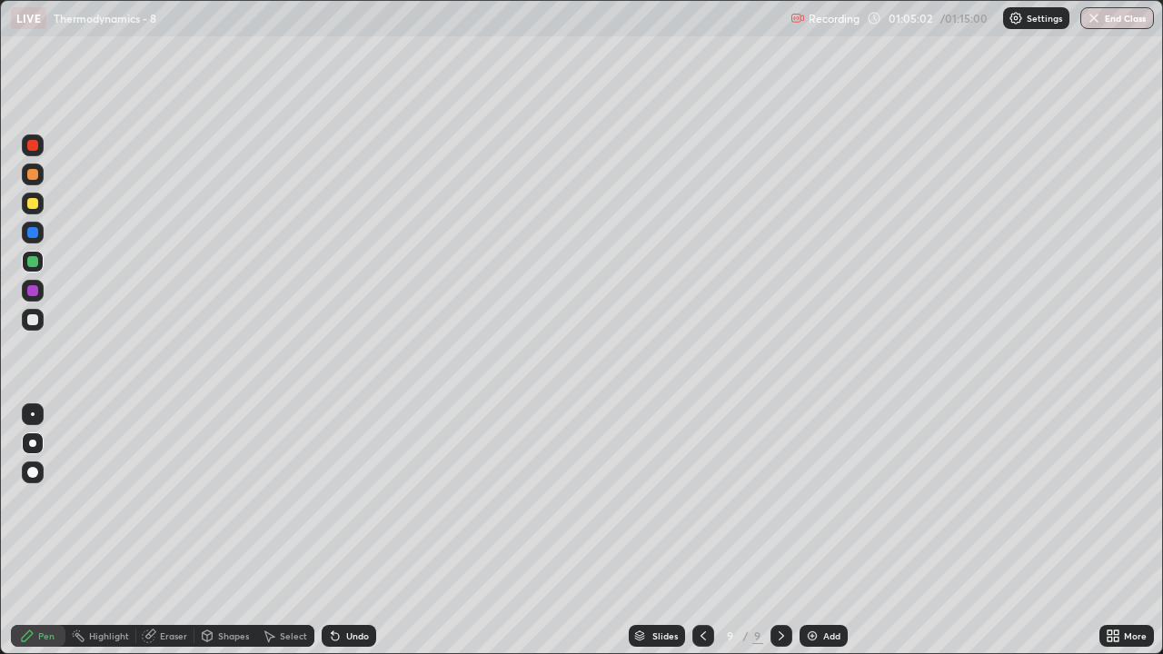
click at [27, 182] on div at bounding box center [33, 175] width 22 height 22
click at [33, 146] on div at bounding box center [32, 145] width 11 height 11
click at [355, 500] on div "Undo" at bounding box center [357, 635] width 23 height 9
click at [353, 500] on div "Undo" at bounding box center [357, 635] width 23 height 9
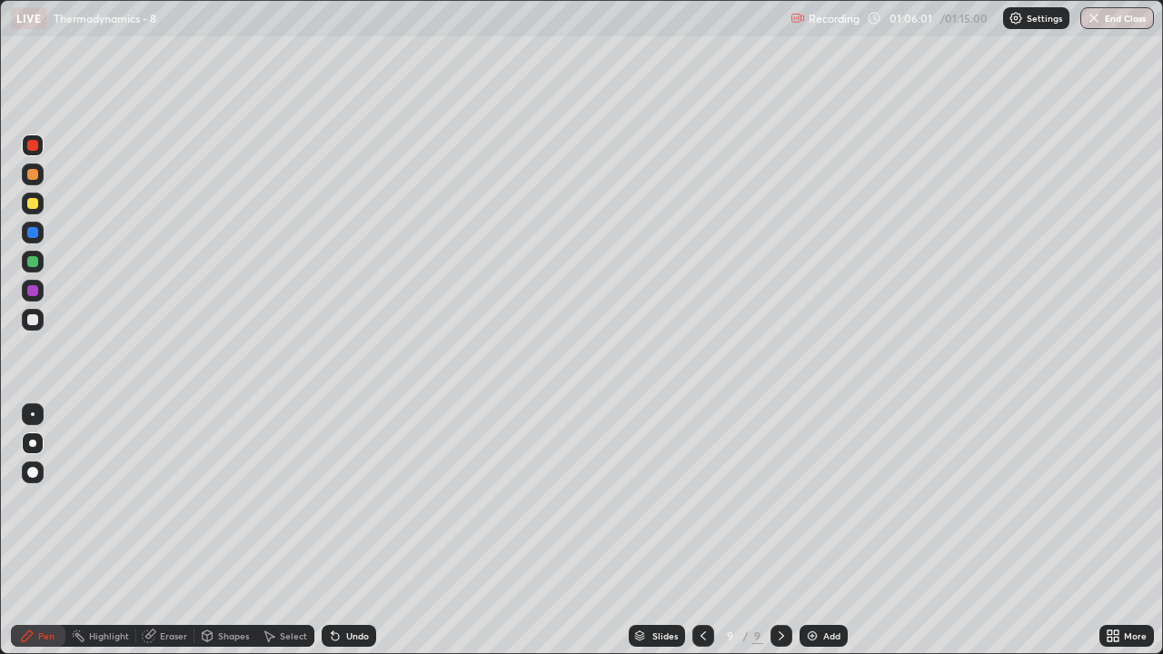
click at [353, 500] on div "Undo" at bounding box center [357, 635] width 23 height 9
click at [354, 500] on div "Undo" at bounding box center [357, 635] width 23 height 9
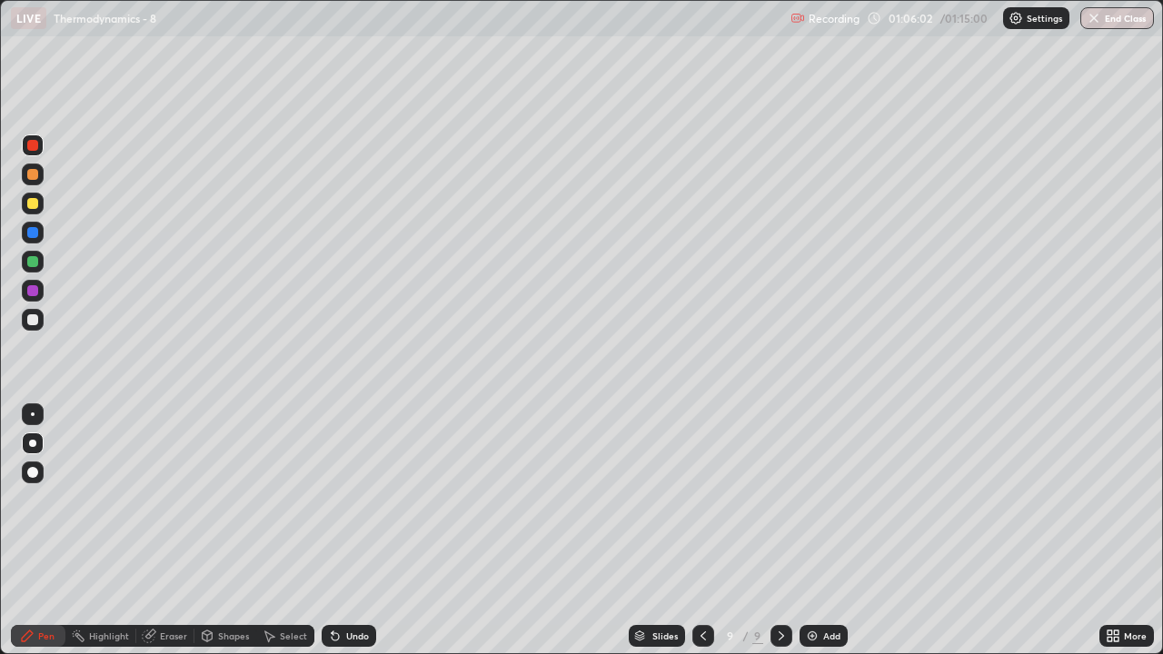
click at [356, 500] on div "Undo" at bounding box center [357, 635] width 23 height 9
click at [357, 500] on div "Undo" at bounding box center [357, 635] width 23 height 9
click at [33, 146] on div at bounding box center [32, 145] width 11 height 11
click at [32, 319] on div at bounding box center [32, 319] width 11 height 11
click at [34, 153] on div at bounding box center [33, 145] width 22 height 22
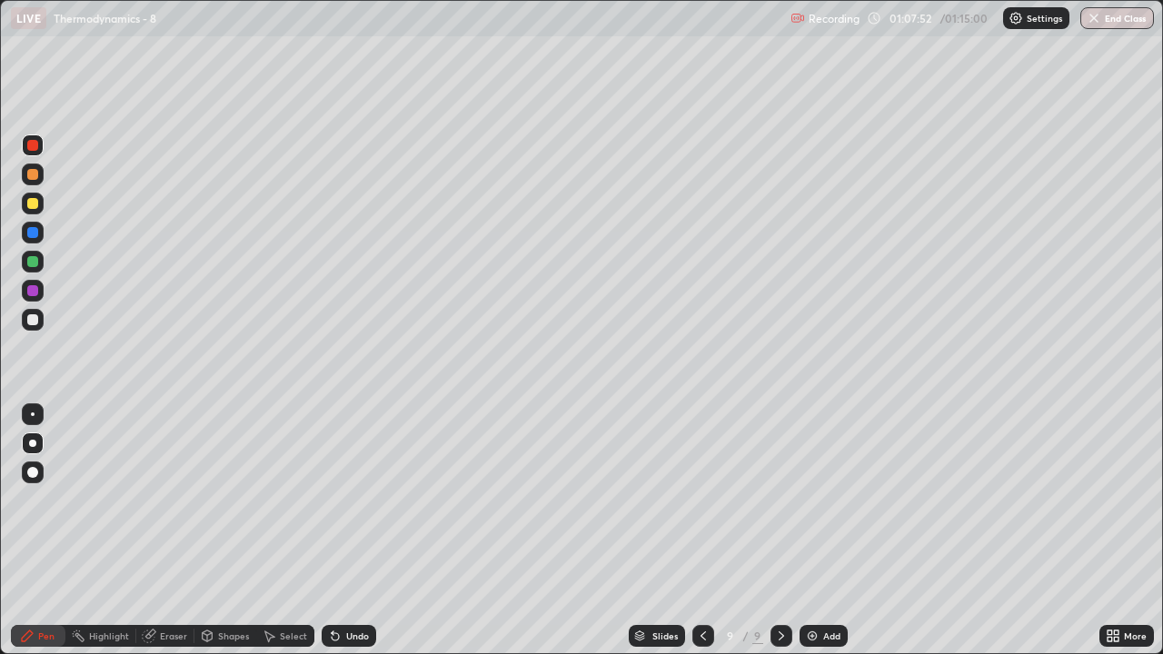
click at [347, 500] on div "Undo" at bounding box center [357, 635] width 23 height 9
click at [341, 500] on div "Undo" at bounding box center [349, 636] width 55 height 22
click at [31, 263] on div at bounding box center [32, 261] width 11 height 11
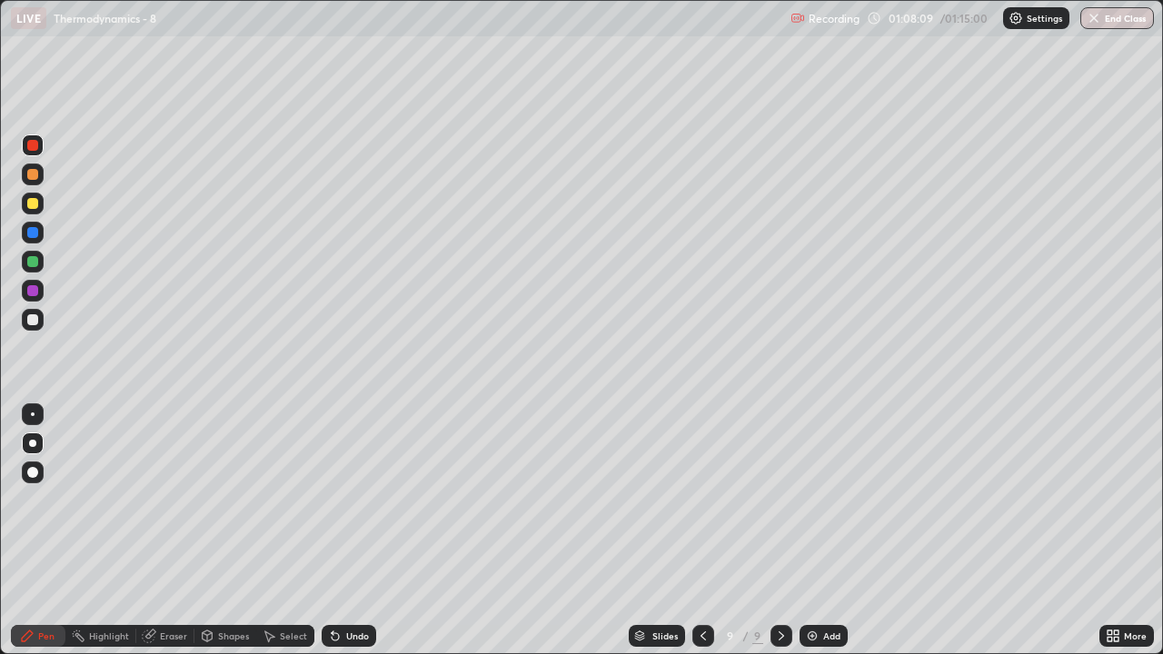
click at [34, 261] on div at bounding box center [32, 261] width 11 height 11
click at [33, 202] on div at bounding box center [32, 203] width 11 height 11
click at [33, 200] on div at bounding box center [32, 203] width 11 height 11
click at [701, 500] on icon at bounding box center [703, 636] width 15 height 15
click at [700, 500] on icon at bounding box center [702, 635] width 5 height 9
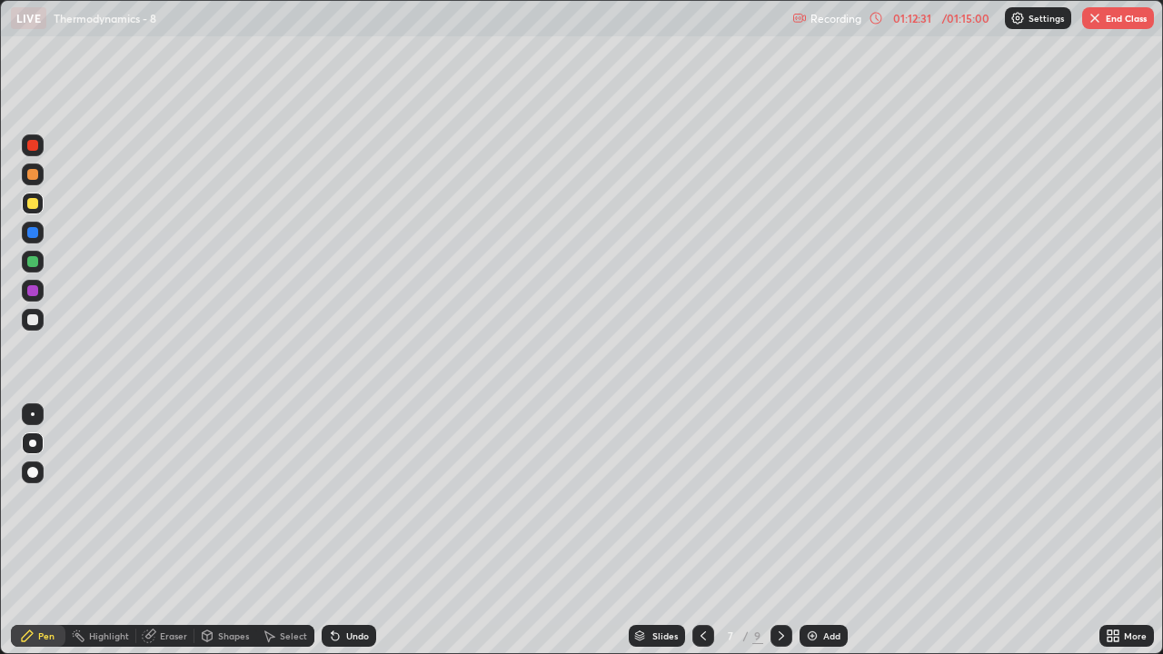
click at [696, 500] on div at bounding box center [703, 636] width 22 height 36
click at [702, 500] on div at bounding box center [703, 636] width 22 height 22
click at [701, 500] on div at bounding box center [703, 636] width 22 height 22
click at [699, 500] on icon at bounding box center [703, 636] width 15 height 15
click at [700, 500] on icon at bounding box center [702, 635] width 5 height 9
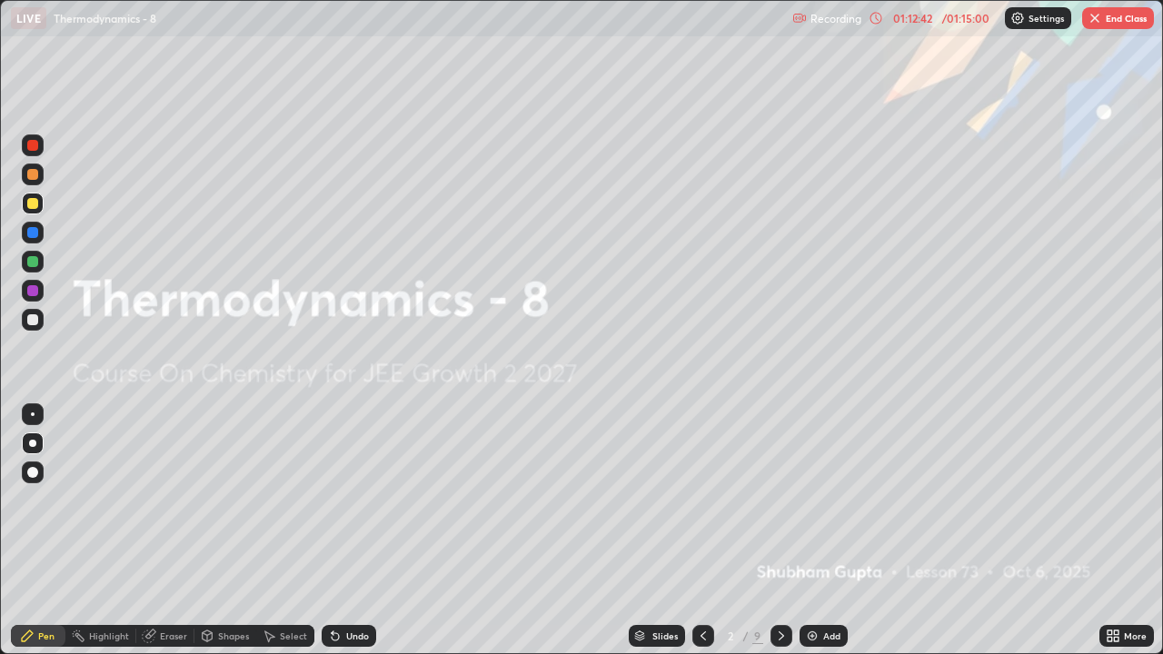
click at [779, 500] on icon at bounding box center [781, 636] width 15 height 15
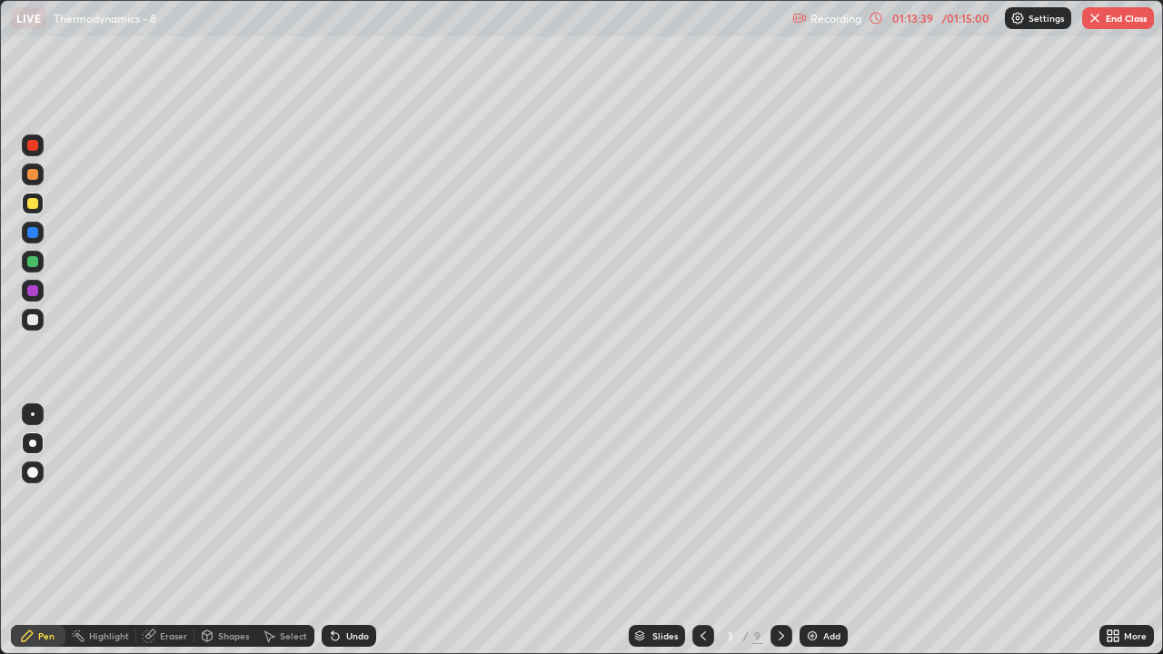
click at [779, 500] on icon at bounding box center [781, 636] width 15 height 15
click at [779, 500] on div at bounding box center [781, 636] width 22 height 22
click at [778, 500] on div at bounding box center [781, 636] width 22 height 36
click at [781, 500] on icon at bounding box center [781, 636] width 15 height 15
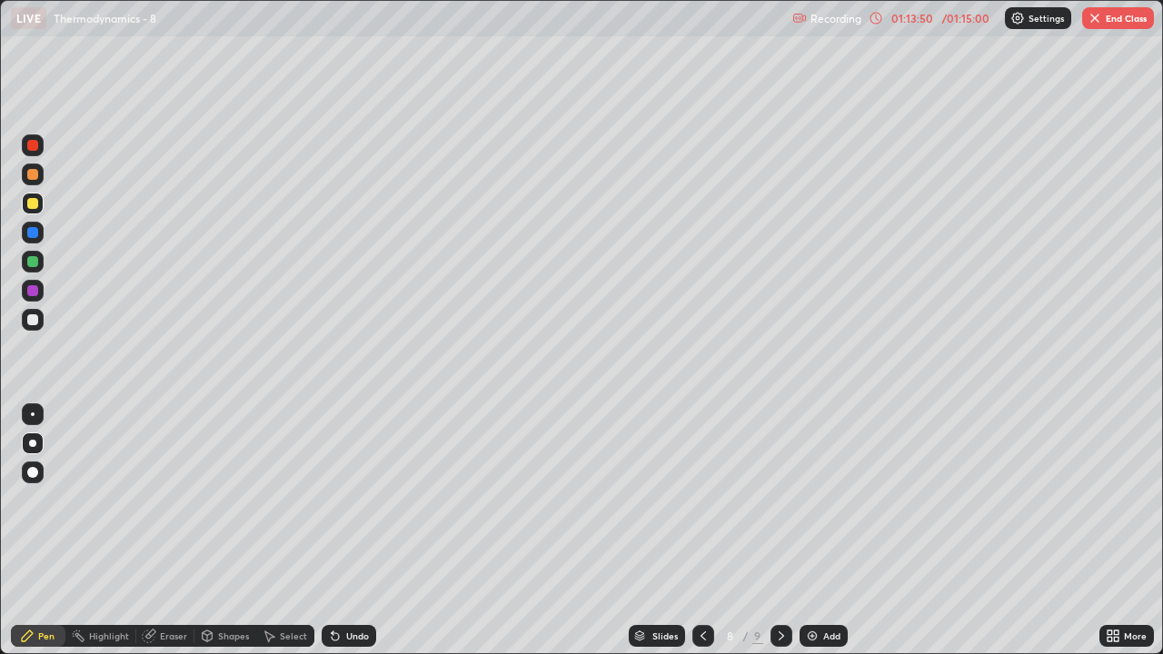
click at [709, 500] on div at bounding box center [703, 636] width 22 height 22
click at [701, 500] on icon at bounding box center [703, 636] width 15 height 15
click at [779, 500] on icon at bounding box center [781, 636] width 15 height 15
click at [780, 500] on div at bounding box center [781, 636] width 22 height 36
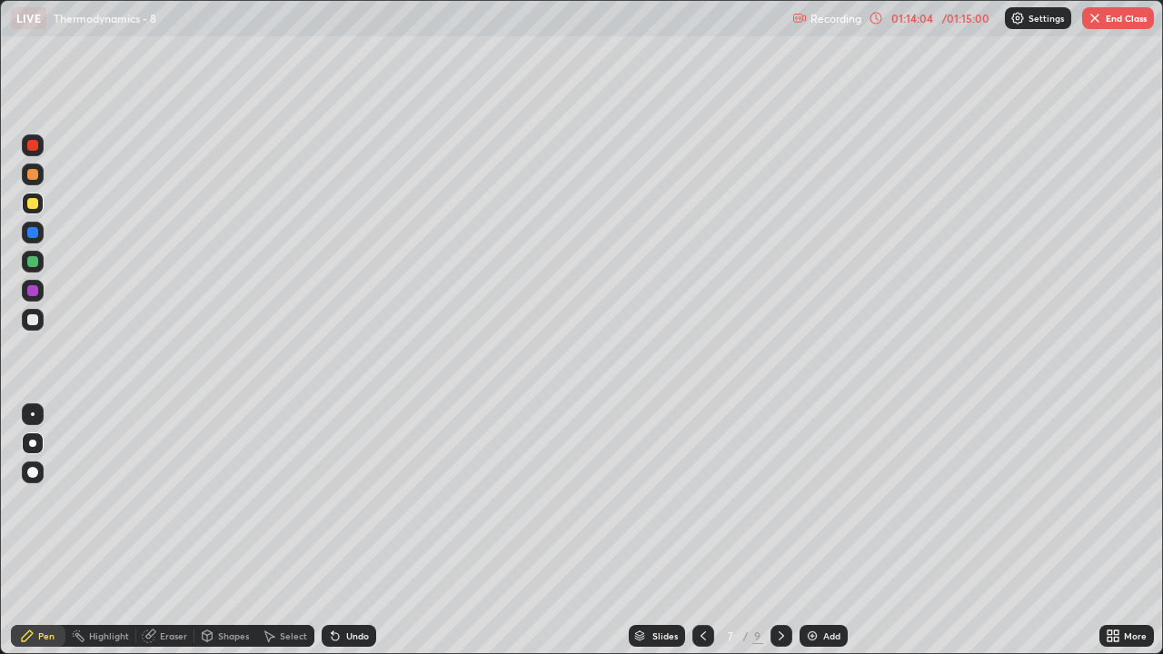
click at [779, 500] on icon at bounding box center [781, 636] width 15 height 15
click at [778, 500] on icon at bounding box center [781, 636] width 15 height 15
click at [1129, 14] on button "End Class" at bounding box center [1118, 18] width 72 height 22
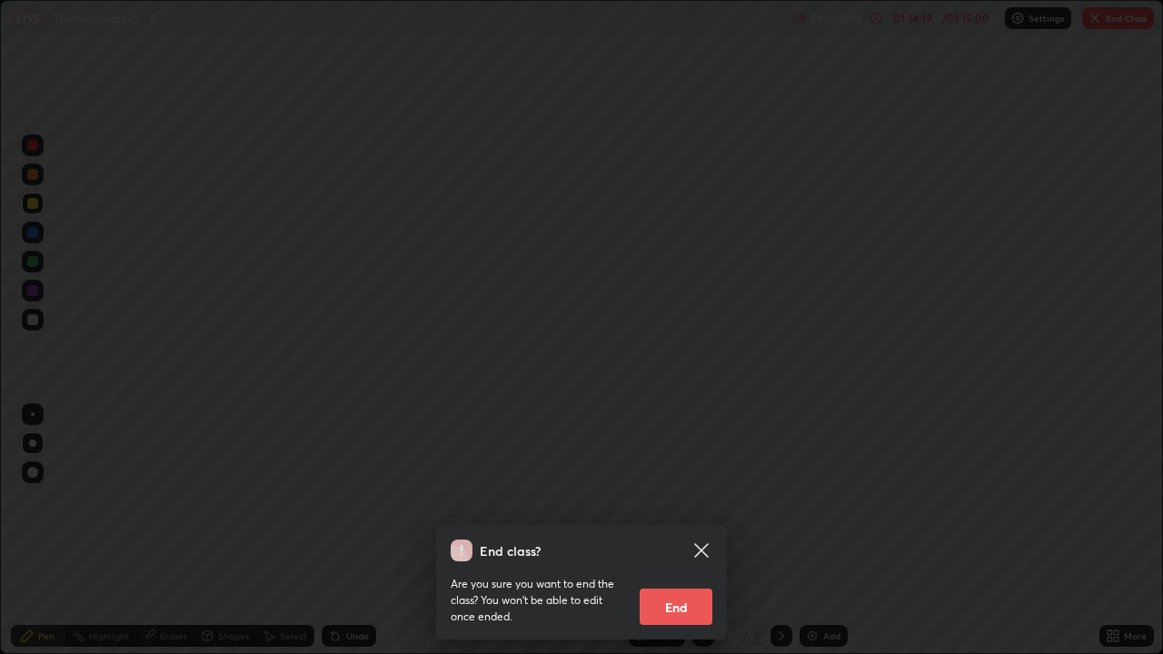
click at [675, 500] on button "End" at bounding box center [676, 607] width 73 height 36
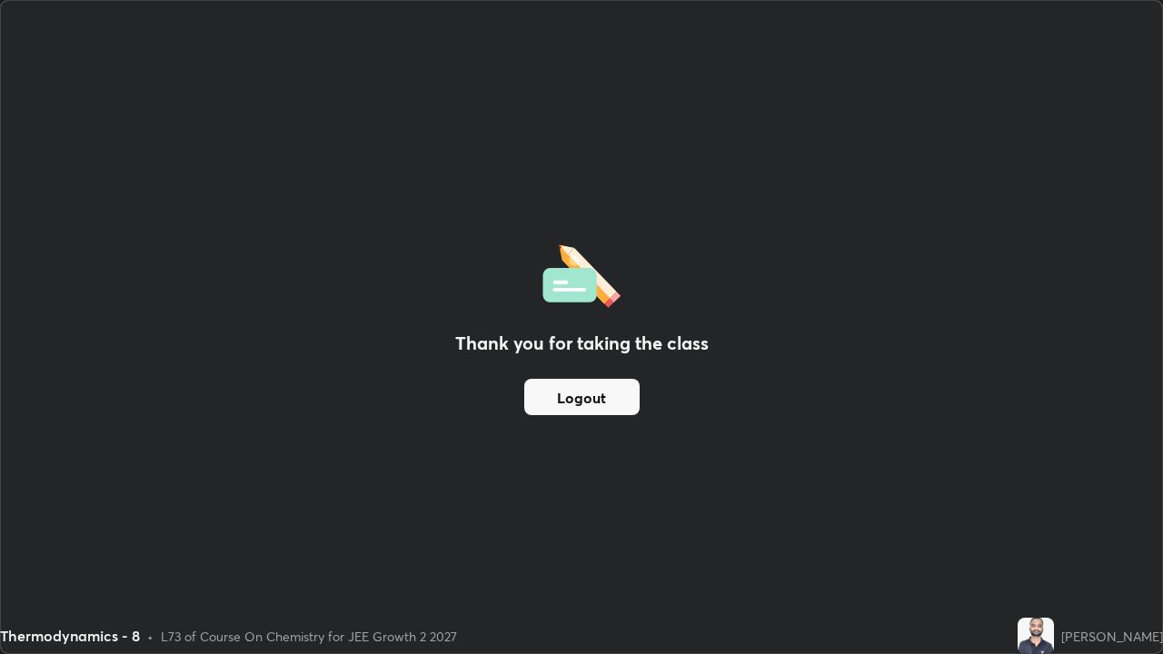
click at [540, 400] on button "Logout" at bounding box center [581, 397] width 115 height 36
click at [483, 420] on div "Thank you for taking the class Logout" at bounding box center [581, 327] width 1161 height 652
click at [582, 398] on button "Logout" at bounding box center [581, 397] width 115 height 36
click at [590, 397] on button "Logout" at bounding box center [581, 397] width 115 height 36
click at [595, 395] on button "Logout" at bounding box center [581, 397] width 115 height 36
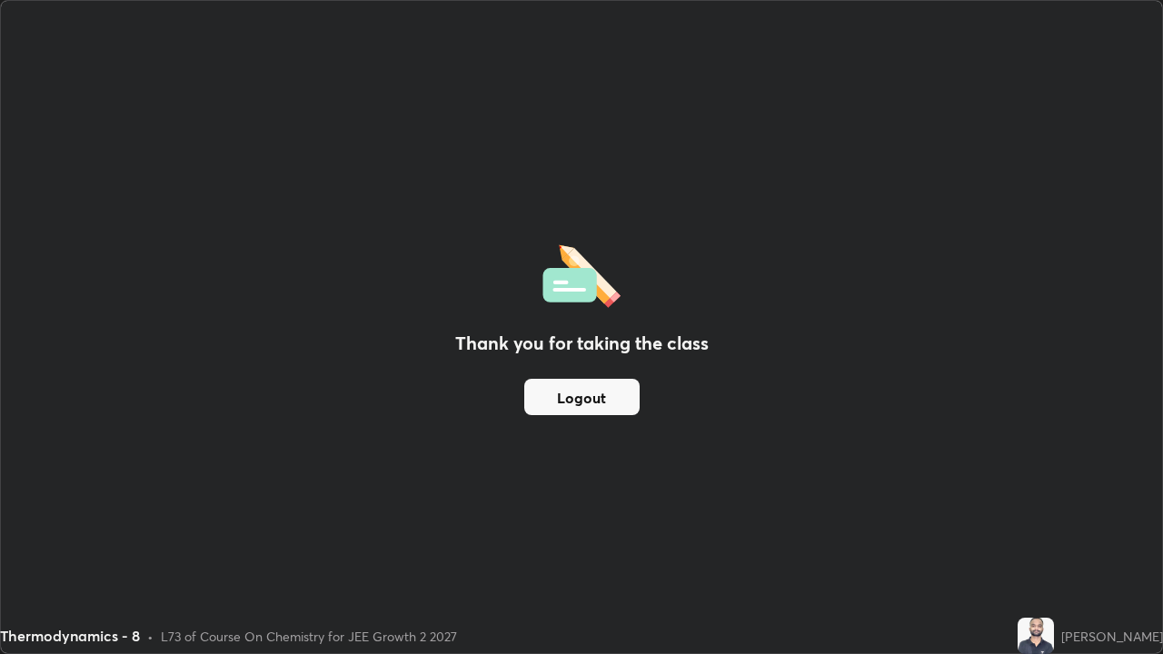
click at [600, 391] on button "Logout" at bounding box center [581, 397] width 115 height 36
click at [580, 65] on div "Thank you for taking the class Logout" at bounding box center [581, 327] width 1161 height 652
click at [562, 402] on button "Logout" at bounding box center [581, 397] width 115 height 36
click at [568, 397] on button "Logout" at bounding box center [581, 397] width 115 height 36
click at [573, 402] on button "Logout" at bounding box center [581, 397] width 115 height 36
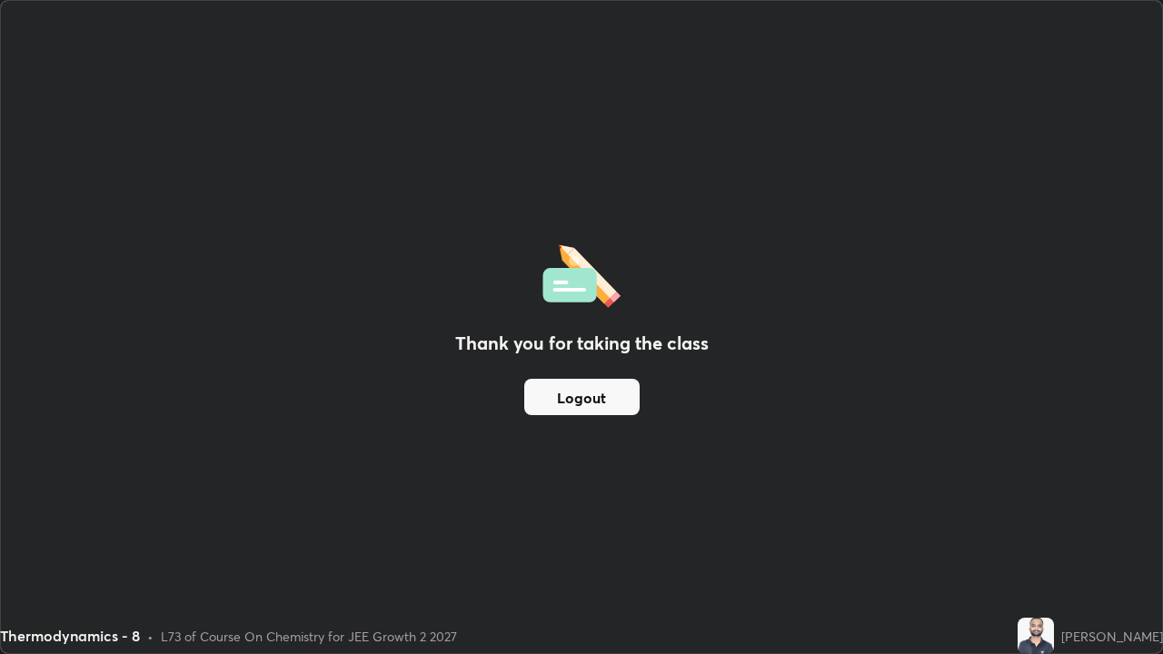
click at [577, 403] on button "Logout" at bounding box center [581, 397] width 115 height 36
click at [578, 391] on button "Logout" at bounding box center [581, 397] width 115 height 36
click at [585, 394] on button "Logout" at bounding box center [581, 397] width 115 height 36
click at [590, 398] on button "Logout" at bounding box center [581, 397] width 115 height 36
click at [563, 397] on button "Logout" at bounding box center [581, 397] width 115 height 36
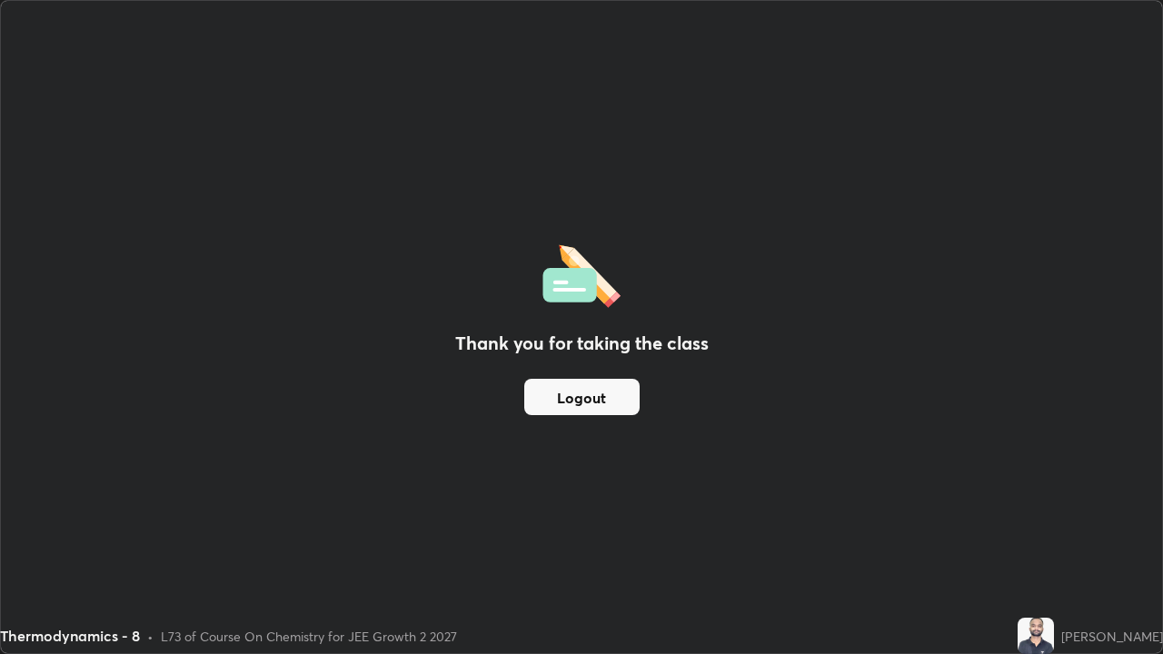
click at [573, 394] on button "Logout" at bounding box center [581, 397] width 115 height 36
click at [578, 398] on button "Logout" at bounding box center [581, 397] width 115 height 36
click at [580, 394] on button "Logout" at bounding box center [581, 397] width 115 height 36
click at [585, 392] on button "Logout" at bounding box center [581, 397] width 115 height 36
click at [590, 392] on button "Logout" at bounding box center [581, 397] width 115 height 36
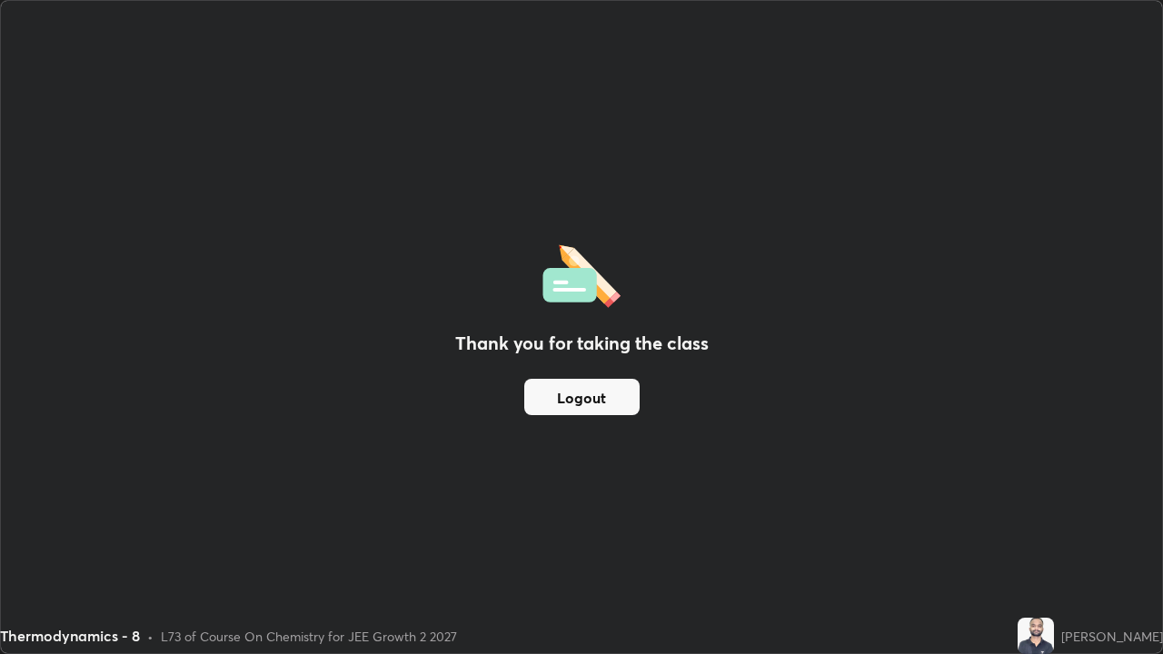
click at [595, 392] on button "Logout" at bounding box center [581, 397] width 115 height 36
click at [600, 396] on button "Logout" at bounding box center [581, 397] width 115 height 36
click at [615, 392] on button "Logout" at bounding box center [581, 397] width 115 height 36
click at [618, 388] on button "Logout" at bounding box center [581, 397] width 115 height 36
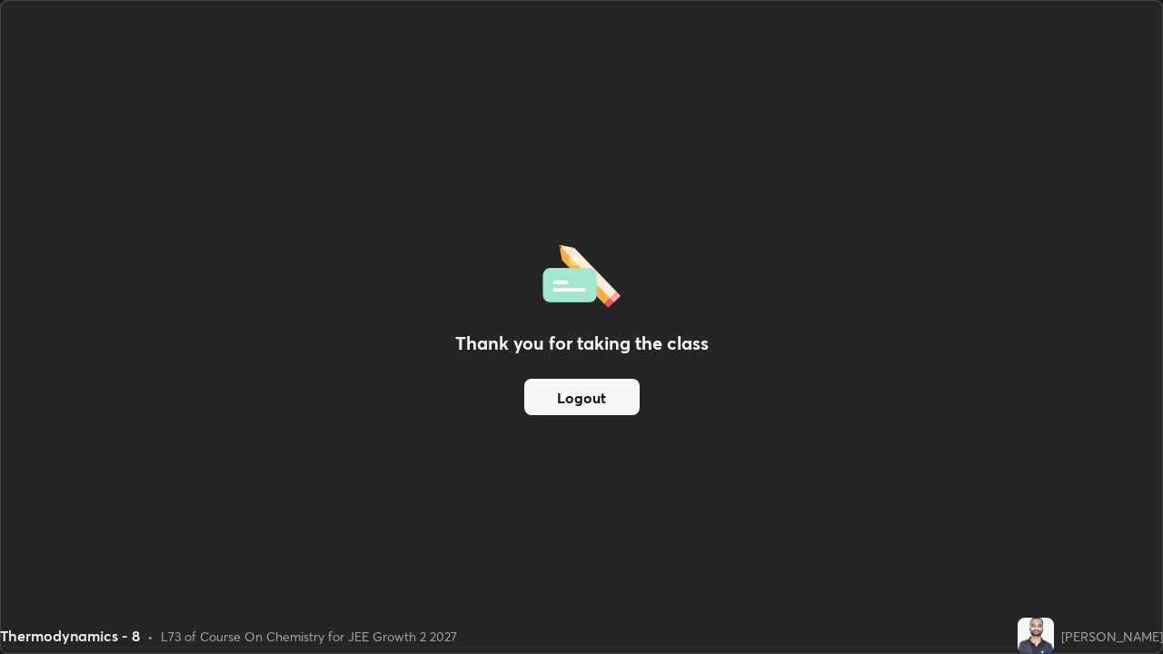
click at [564, 384] on button "Logout" at bounding box center [581, 397] width 115 height 36
click at [575, 383] on button "Logout" at bounding box center [581, 397] width 115 height 36
click at [568, 399] on button "Logout" at bounding box center [581, 397] width 115 height 36
click at [571, 402] on button "Logout" at bounding box center [581, 397] width 115 height 36
click at [580, 398] on button "Logout" at bounding box center [581, 397] width 115 height 36
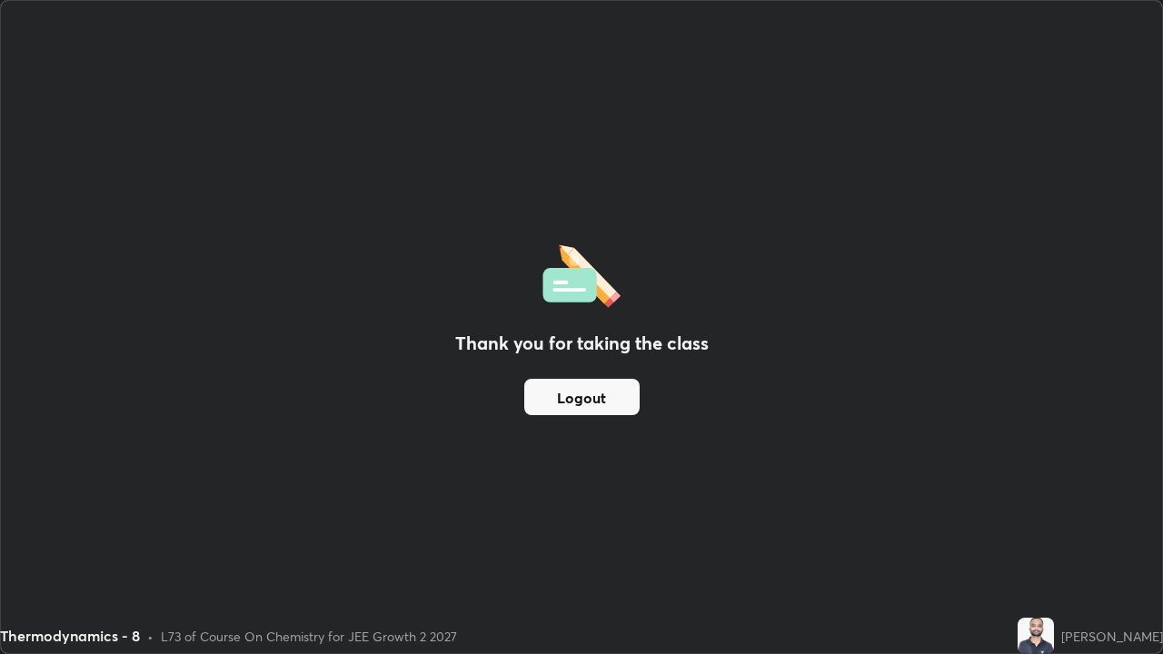
click at [582, 392] on button "Logout" at bounding box center [581, 397] width 115 height 36
click at [576, 394] on button "Logout" at bounding box center [581, 397] width 115 height 36
click at [570, 398] on button "Logout" at bounding box center [581, 397] width 115 height 36
click at [574, 410] on button "Logout" at bounding box center [581, 397] width 115 height 36
click at [570, 407] on button "Logout" at bounding box center [581, 397] width 115 height 36
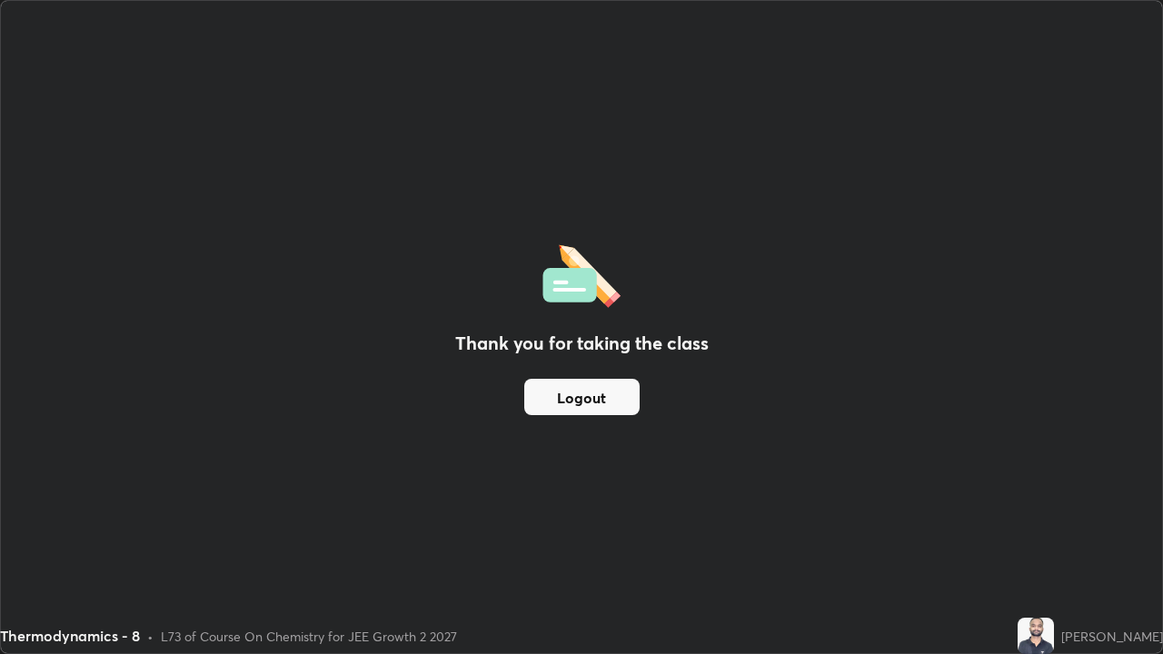
click at [570, 407] on button "Logout" at bounding box center [581, 397] width 115 height 36
click at [577, 406] on button "Logout" at bounding box center [581, 397] width 115 height 36
click at [589, 403] on button "Logout" at bounding box center [581, 397] width 115 height 36
click at [584, 61] on div "Thank you for taking the class Logout" at bounding box center [581, 327] width 1161 height 652
click at [585, 64] on div "Thank you for taking the class Logout" at bounding box center [581, 327] width 1161 height 652
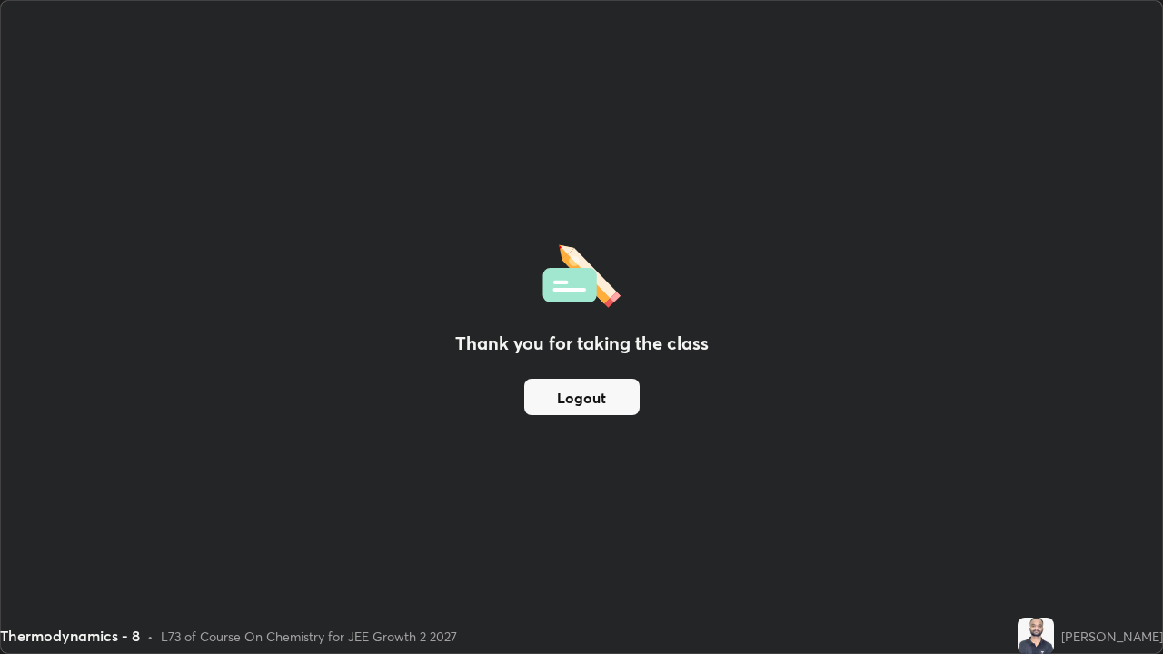
click at [585, 64] on div "Thank you for taking the class Logout" at bounding box center [581, 327] width 1161 height 652
click at [580, 63] on div "Thank you for taking the class Logout" at bounding box center [581, 327] width 1161 height 652
click at [582, 59] on div "Thank you for taking the class Logout" at bounding box center [581, 327] width 1161 height 652
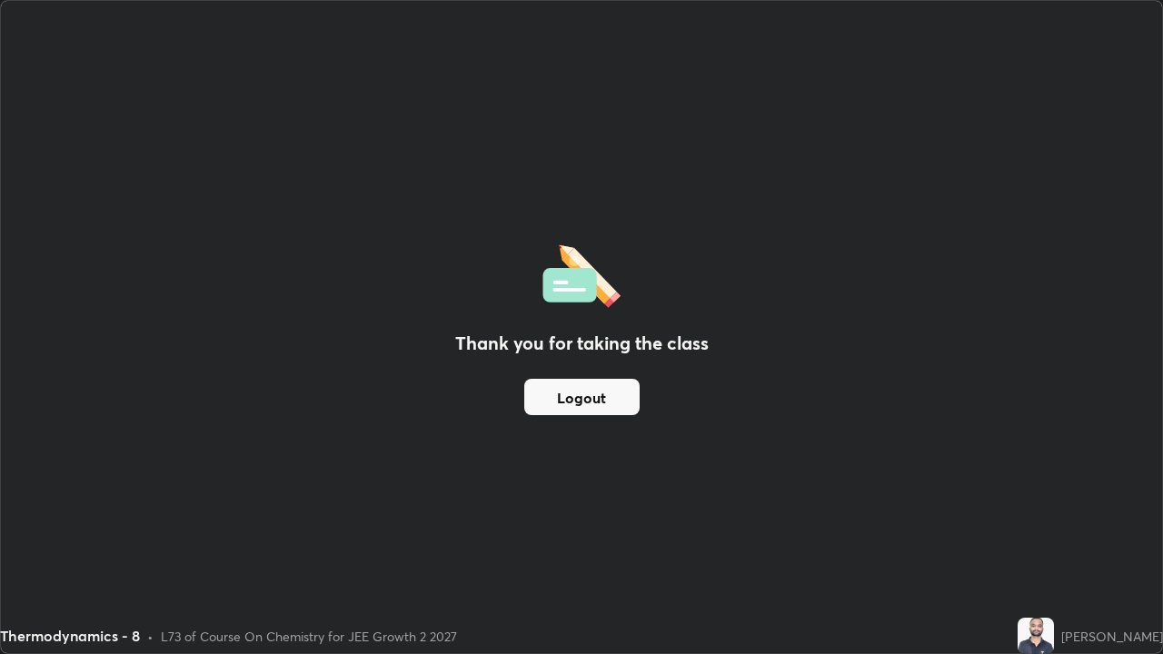
click at [579, 62] on div "Thank you for taking the class Logout" at bounding box center [581, 327] width 1161 height 652
click at [582, 64] on div "Thank you for taking the class Logout" at bounding box center [581, 327] width 1161 height 652
click at [580, 65] on div "Thank you for taking the class Logout" at bounding box center [581, 327] width 1161 height 652
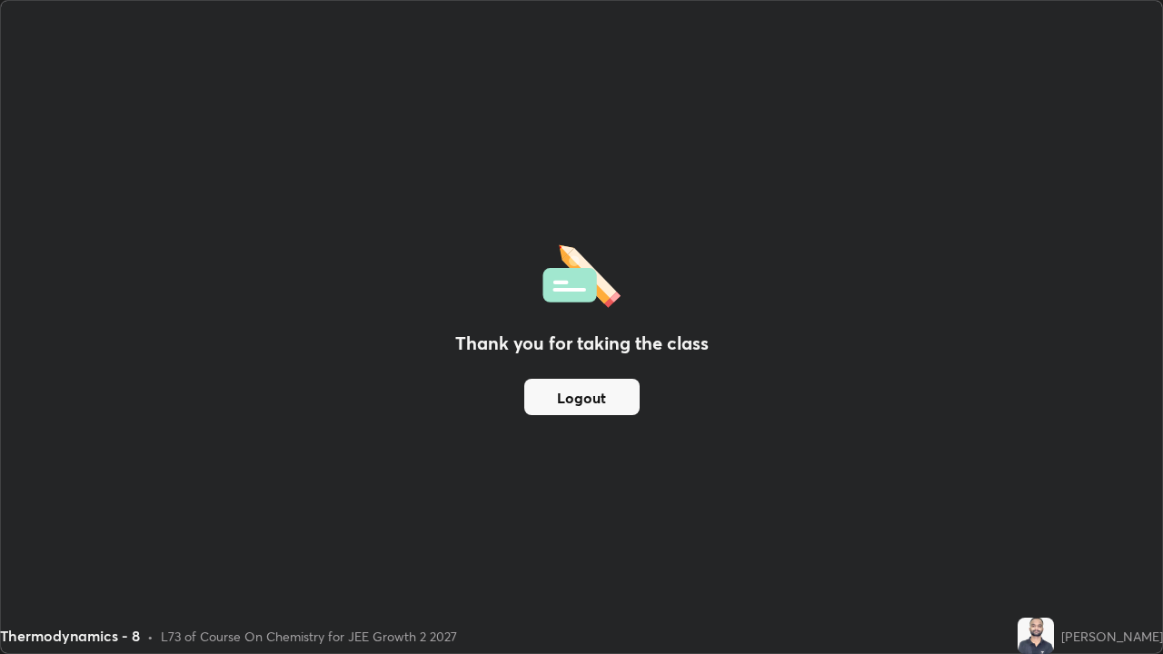
click at [583, 63] on div "Thank you for taking the class Logout" at bounding box center [581, 327] width 1161 height 652
click at [565, 442] on div "Thank you for taking the class Logout" at bounding box center [581, 327] width 1161 height 652
click at [504, 62] on div "Thank you for taking the class Logout" at bounding box center [581, 327] width 1161 height 652
